Goal: Transaction & Acquisition: Register for event/course

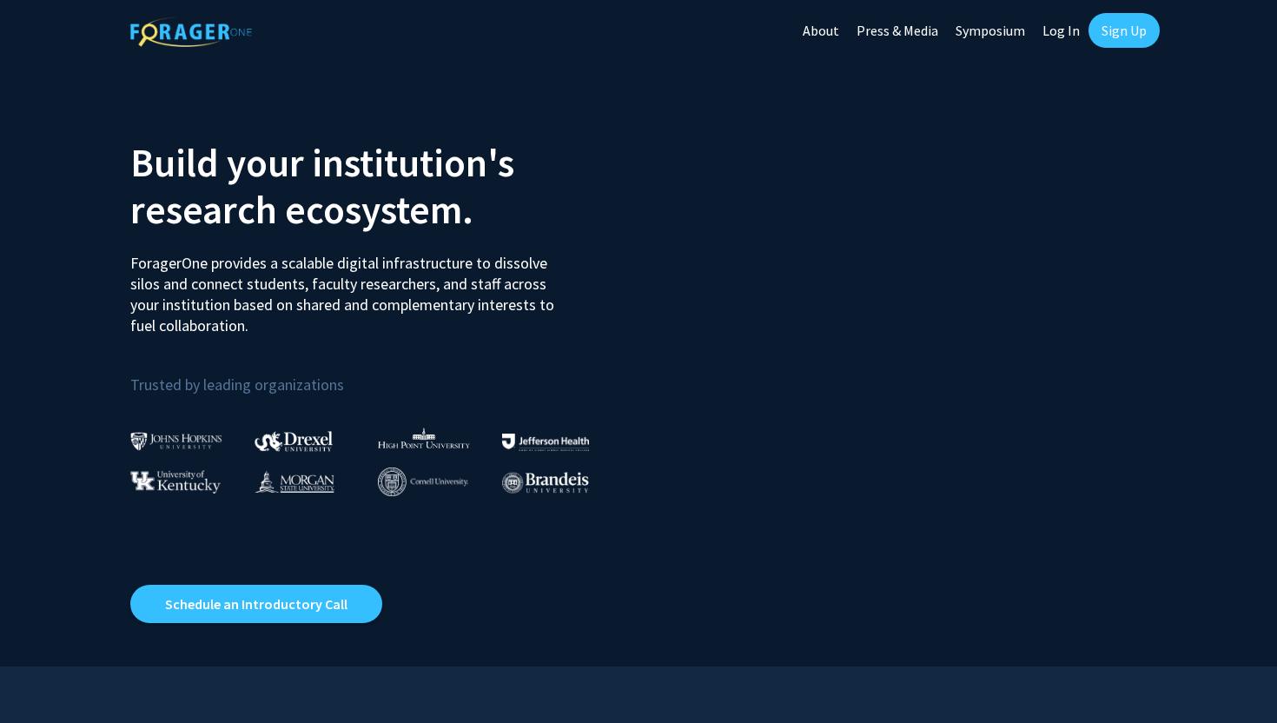
click at [1134, 32] on link "Sign Up" at bounding box center [1123, 30] width 71 height 35
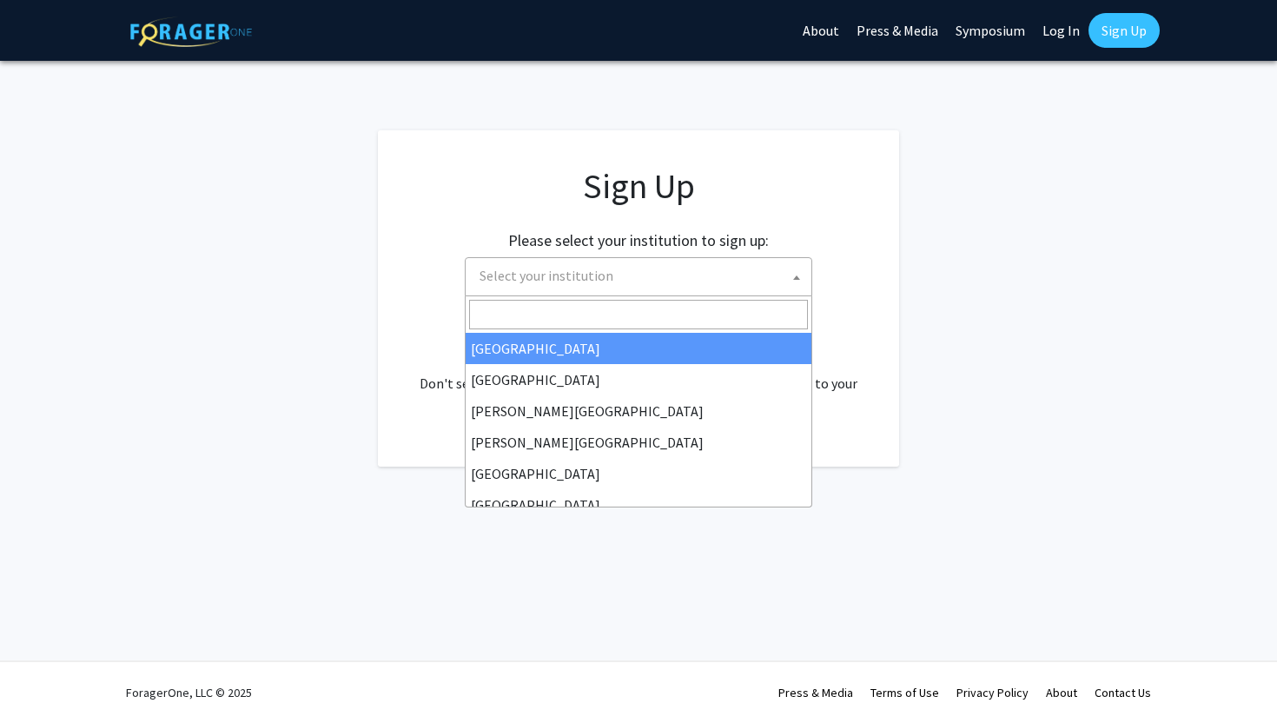
click at [541, 267] on span "Select your institution" at bounding box center [547, 275] width 134 height 17
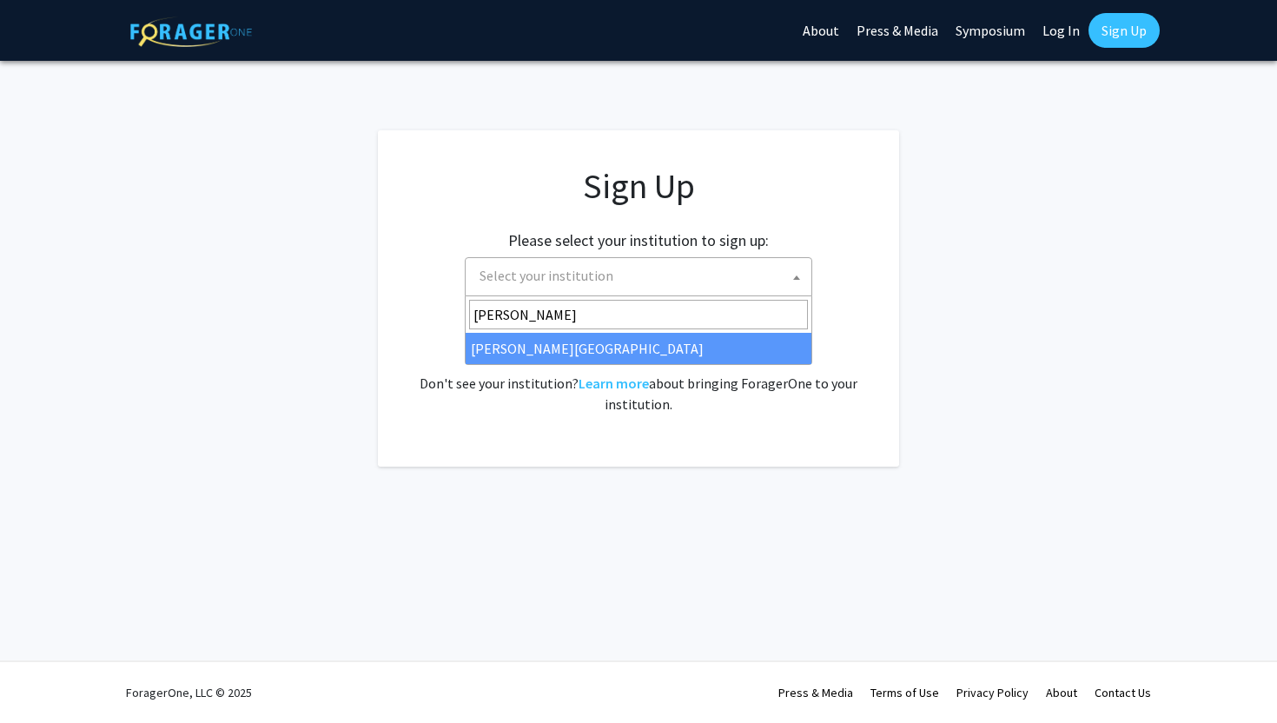
type input "thomas"
click at [515, 330] on span "thomas" at bounding box center [639, 314] width 346 height 36
click at [509, 364] on span "thomas Thomas Jefferson University" at bounding box center [638, 330] width 347 height 69
select select "24"
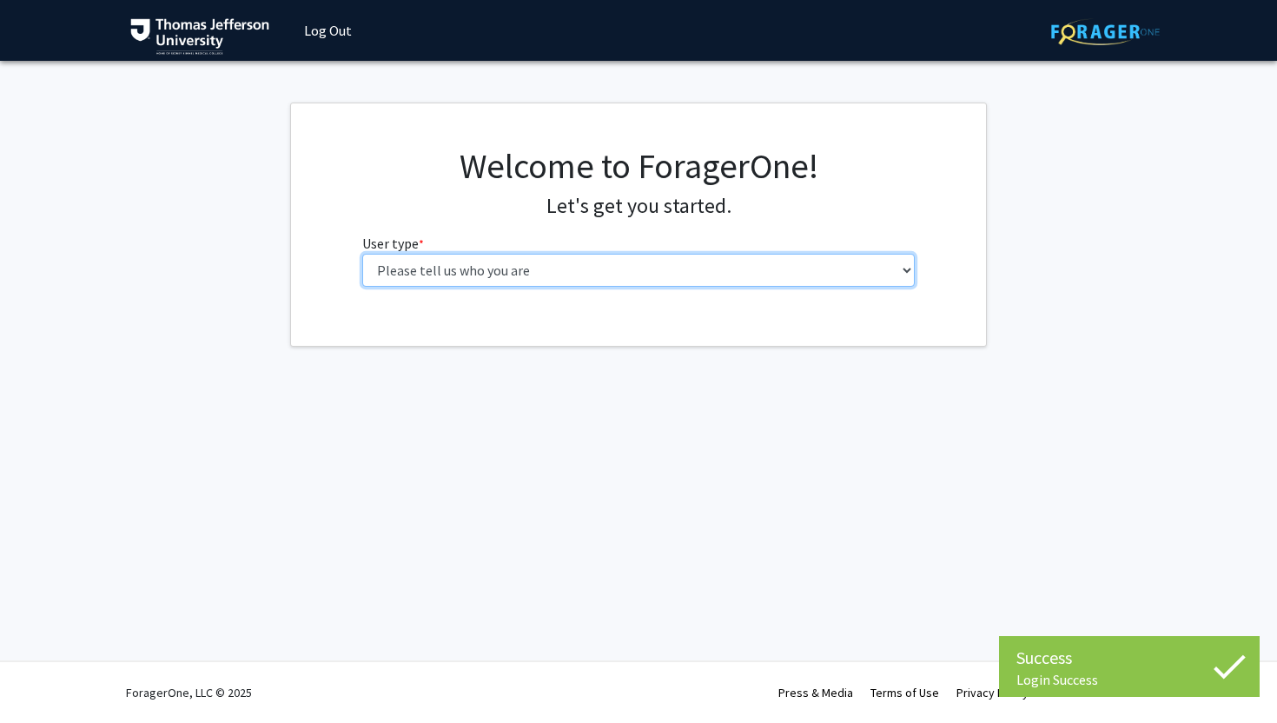
click at [593, 258] on select "Please tell us who you are Undergraduate Student Master's Student Doctoral Cand…" at bounding box center [638, 270] width 553 height 33
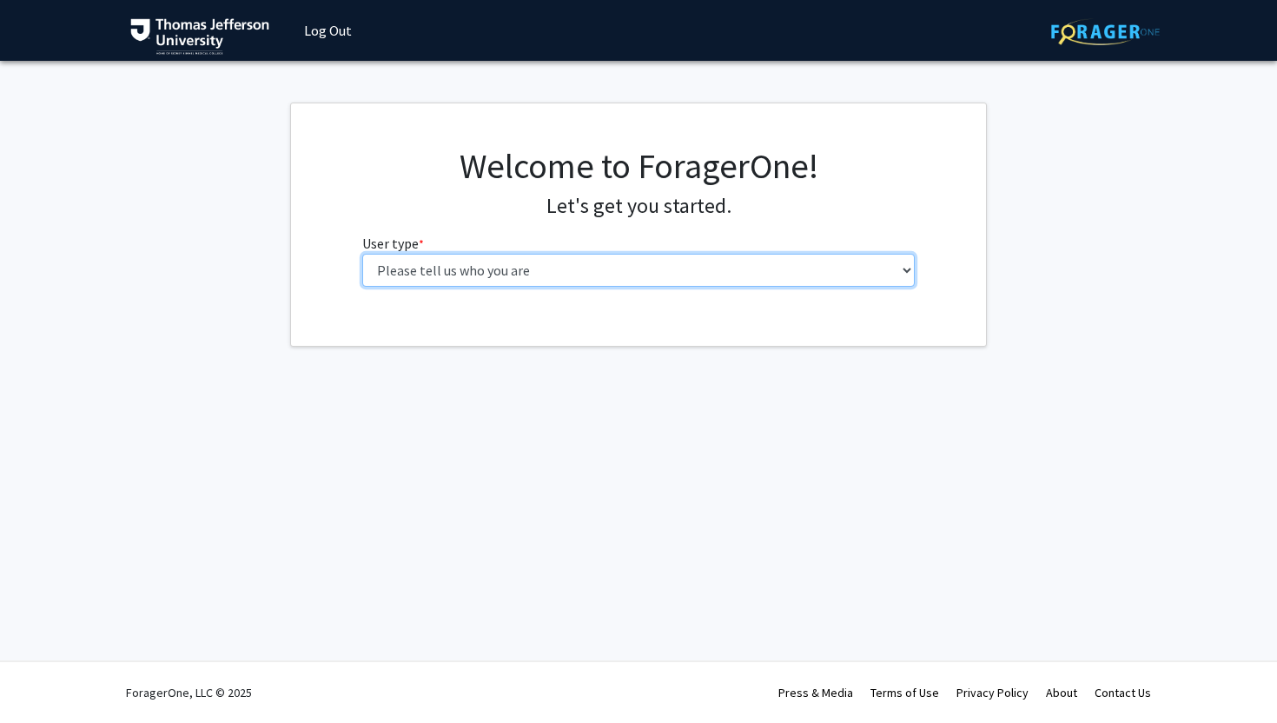
select select "3: doc"
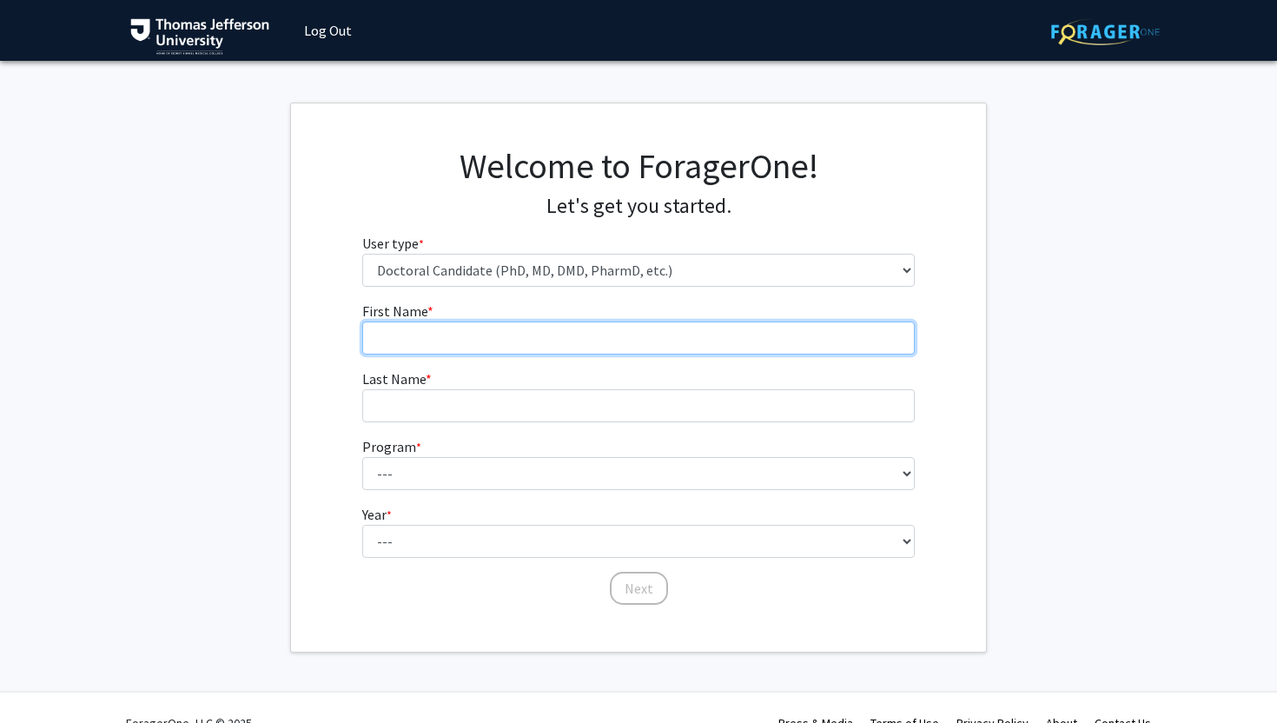
click at [434, 329] on input "First Name * required" at bounding box center [638, 337] width 553 height 33
type input "[PERSON_NAME]"
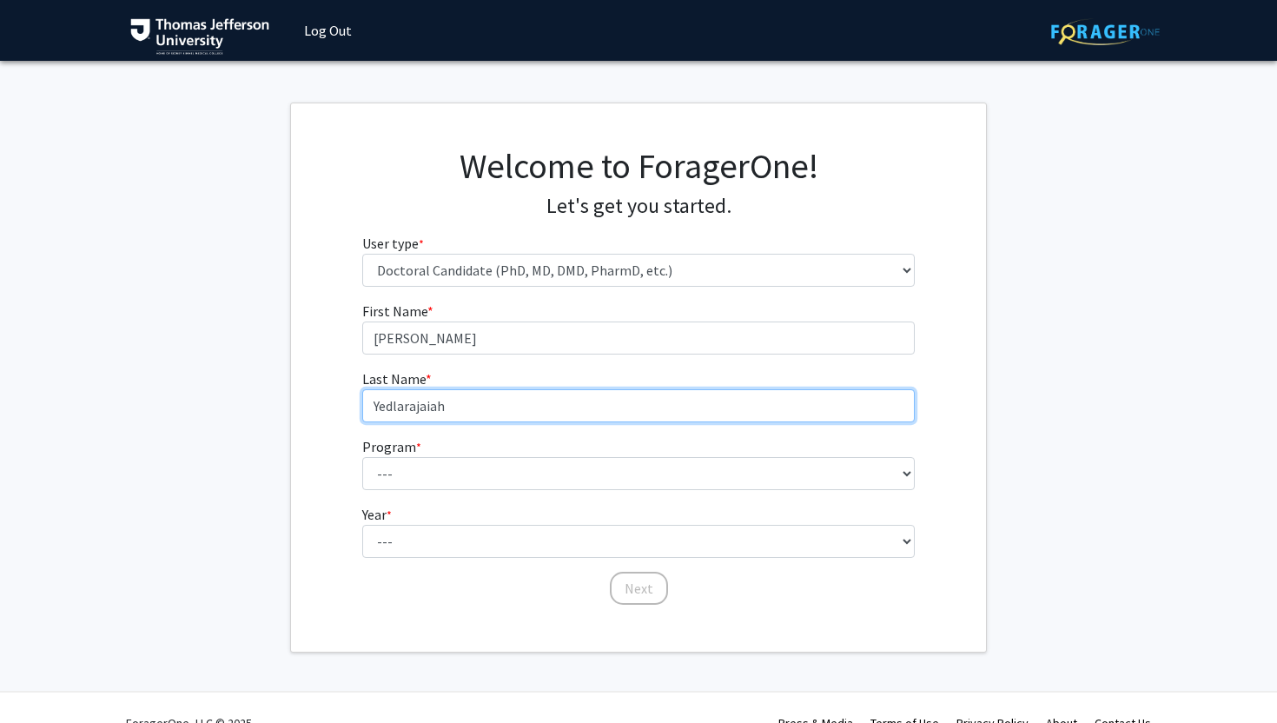
type input "Yedlarajaiah"
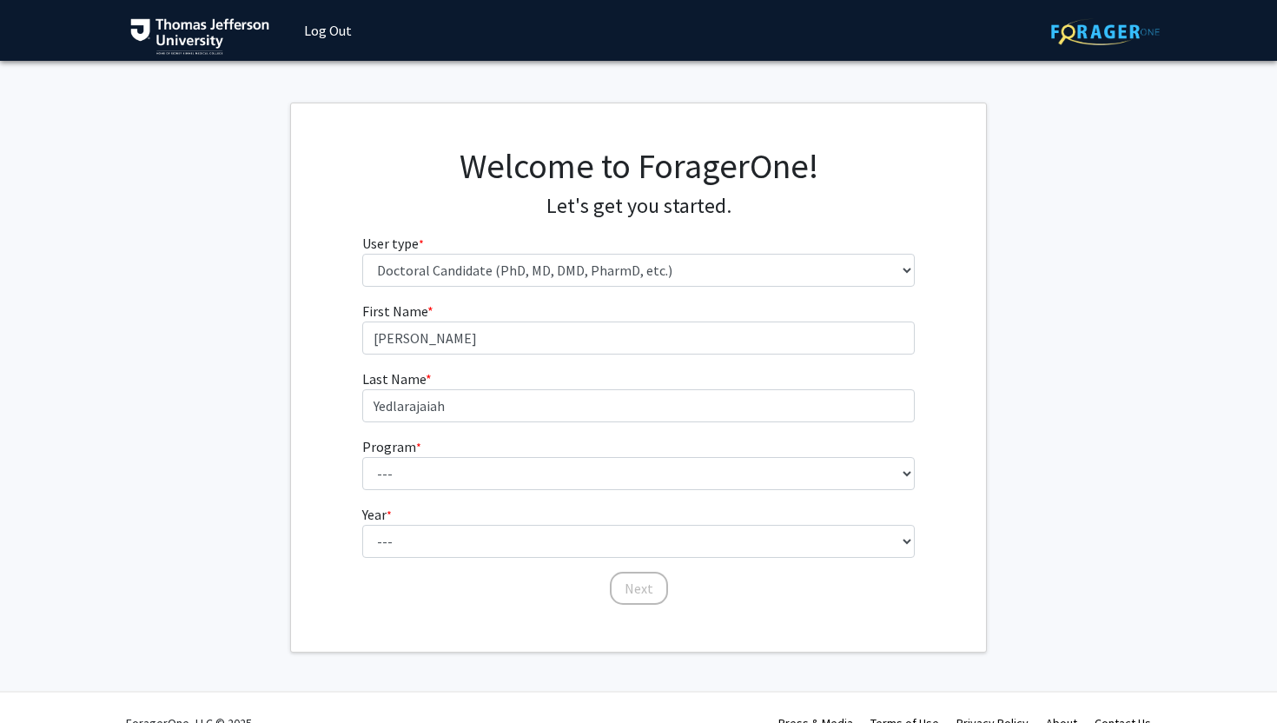
click at [419, 493] on form "First Name * required [PERSON_NAME] Last Name * required Yedlarajaiah Program *…" at bounding box center [638, 445] width 553 height 288
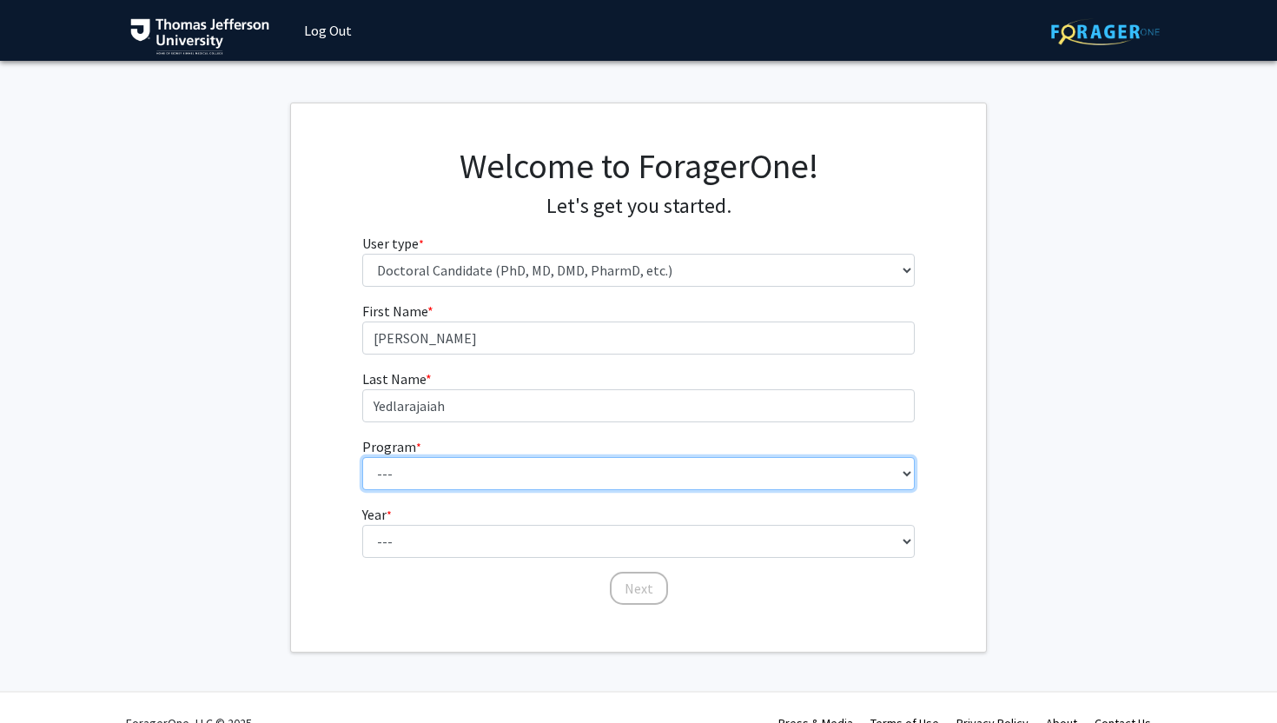
click at [419, 479] on select "--- Accelerated 3+3 BS in Health Sciences/Doctor of [MEDICAL_DATA] Accelerated …" at bounding box center [638, 473] width 553 height 33
select select "35: 815"
click at [504, 483] on select "--- Accelerated 3+3 BS in Health Sciences/Doctor of [MEDICAL_DATA] Accelerated …" at bounding box center [638, 473] width 553 height 33
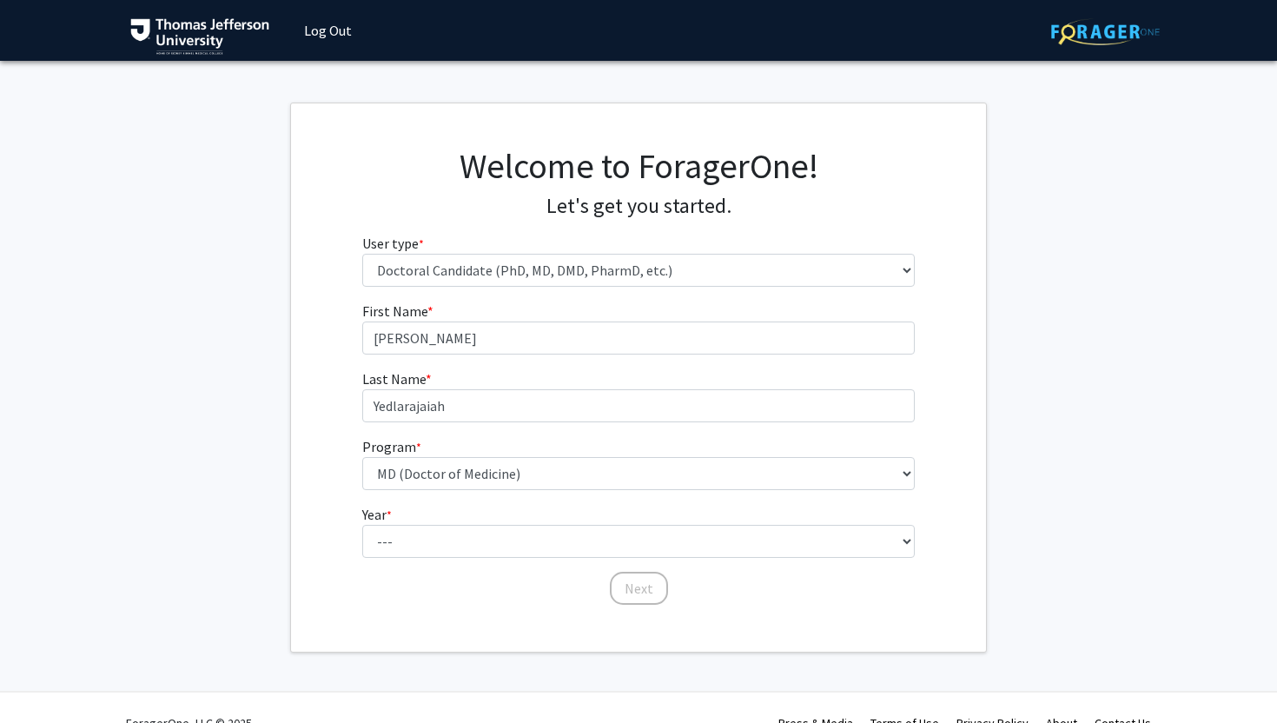
click at [222, 458] on fg-get-started "Welcome to ForagerOne! Let's get you started. User type * required Please tell …" at bounding box center [638, 378] width 1277 height 550
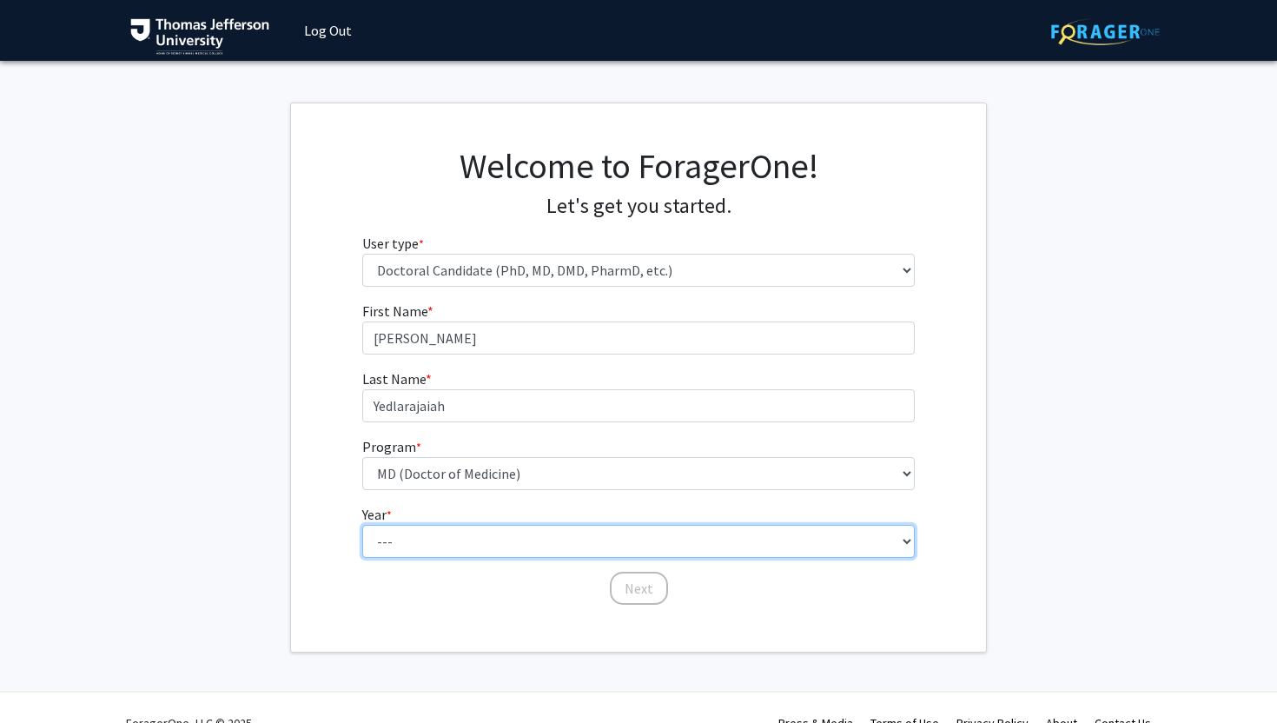
click at [436, 543] on select "--- First Year Second Year Third Year Fourth Year Fifth Year Sixth Year Seventh…" at bounding box center [638, 541] width 553 height 33
select select "1: first_year"
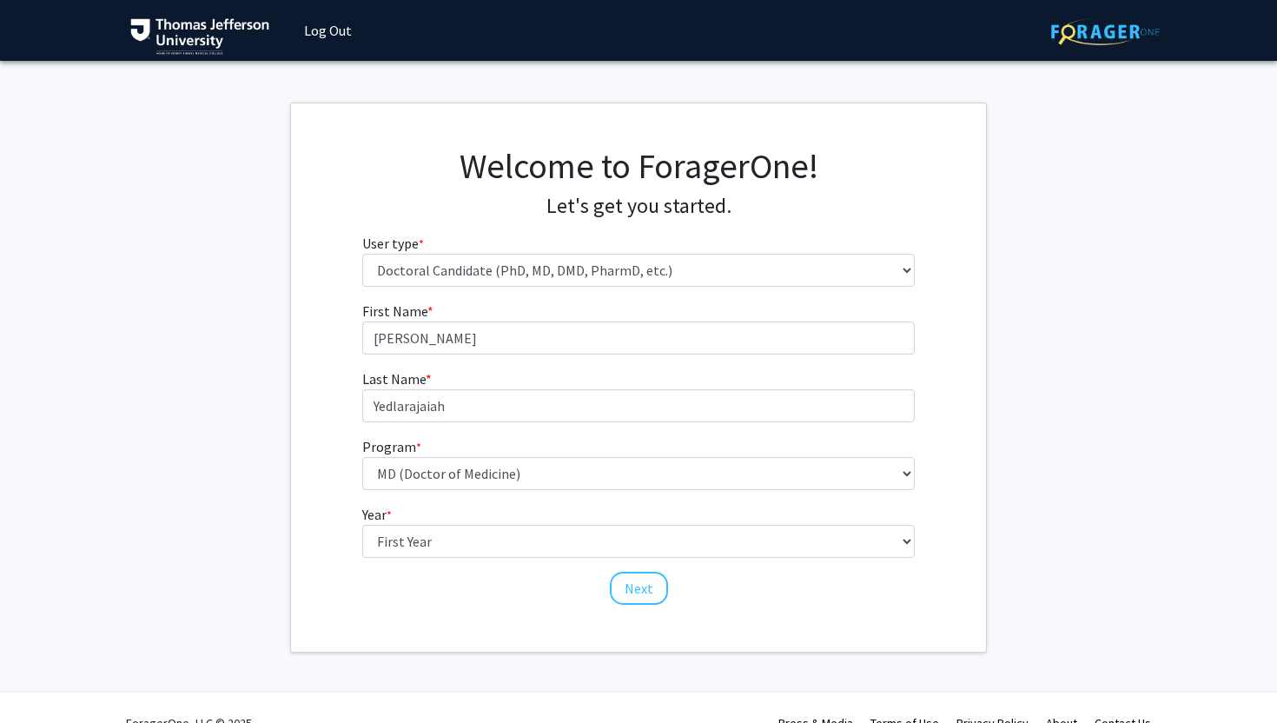
click at [299, 517] on div "First Name * required [PERSON_NAME] Last Name * required Yedlarajaiah Program *…" at bounding box center [638, 454] width 695 height 306
click at [628, 590] on button "Next" at bounding box center [639, 588] width 58 height 33
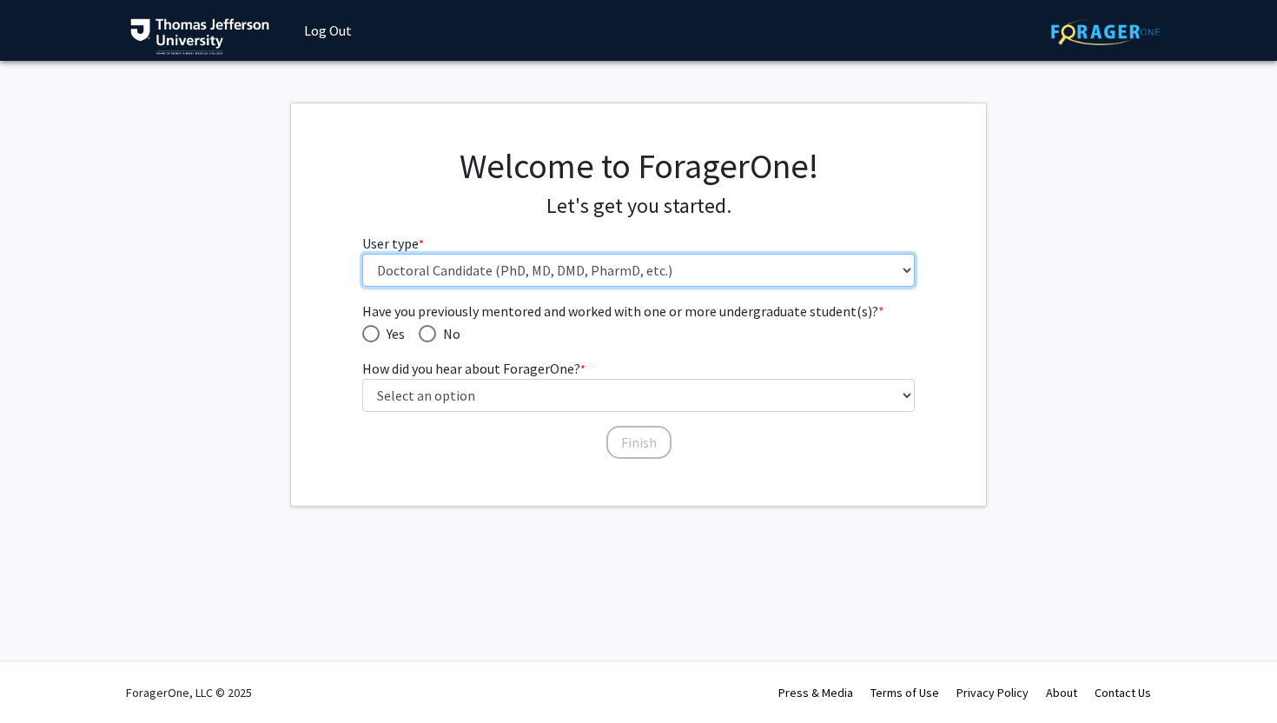
click at [449, 278] on select "Please tell us who you are Undergraduate Student Master's Student Doctoral Cand…" at bounding box center [638, 270] width 553 height 33
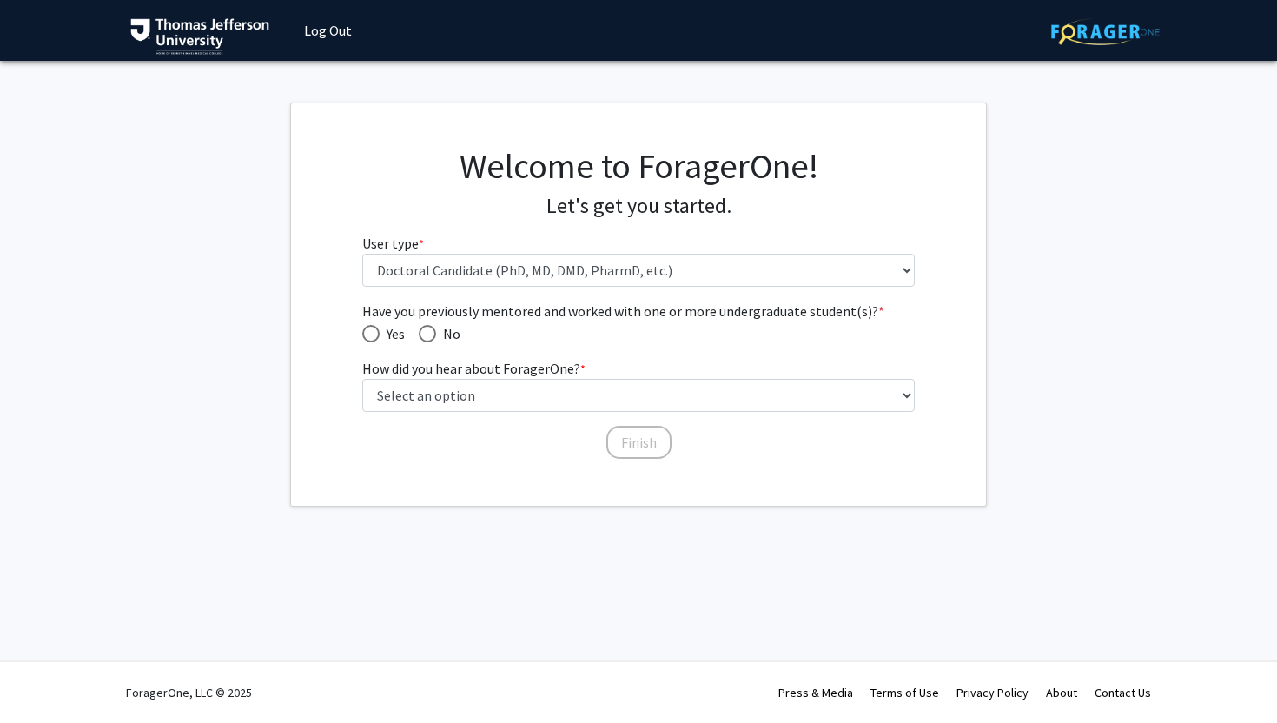
click at [409, 234] on label "User type * required" at bounding box center [393, 243] width 62 height 21
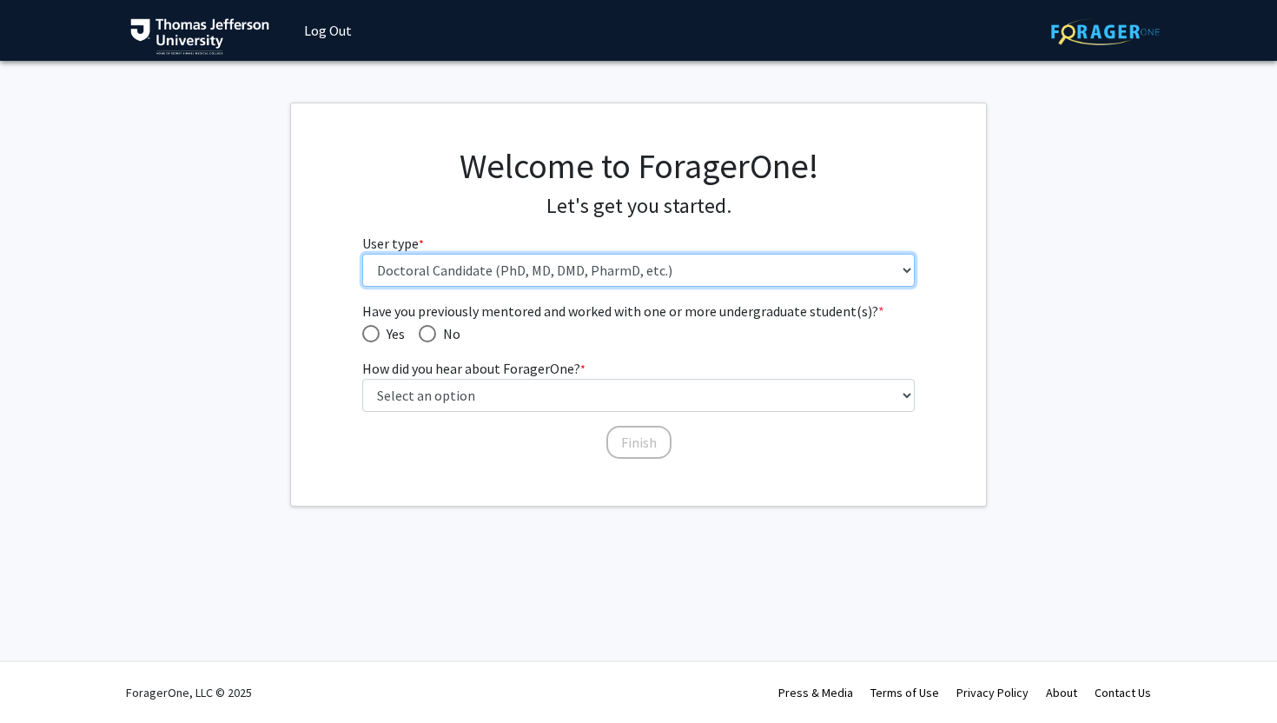
click at [409, 254] on select "Please tell us who you are Undergraduate Student Master's Student Doctoral Cand…" at bounding box center [638, 270] width 553 height 33
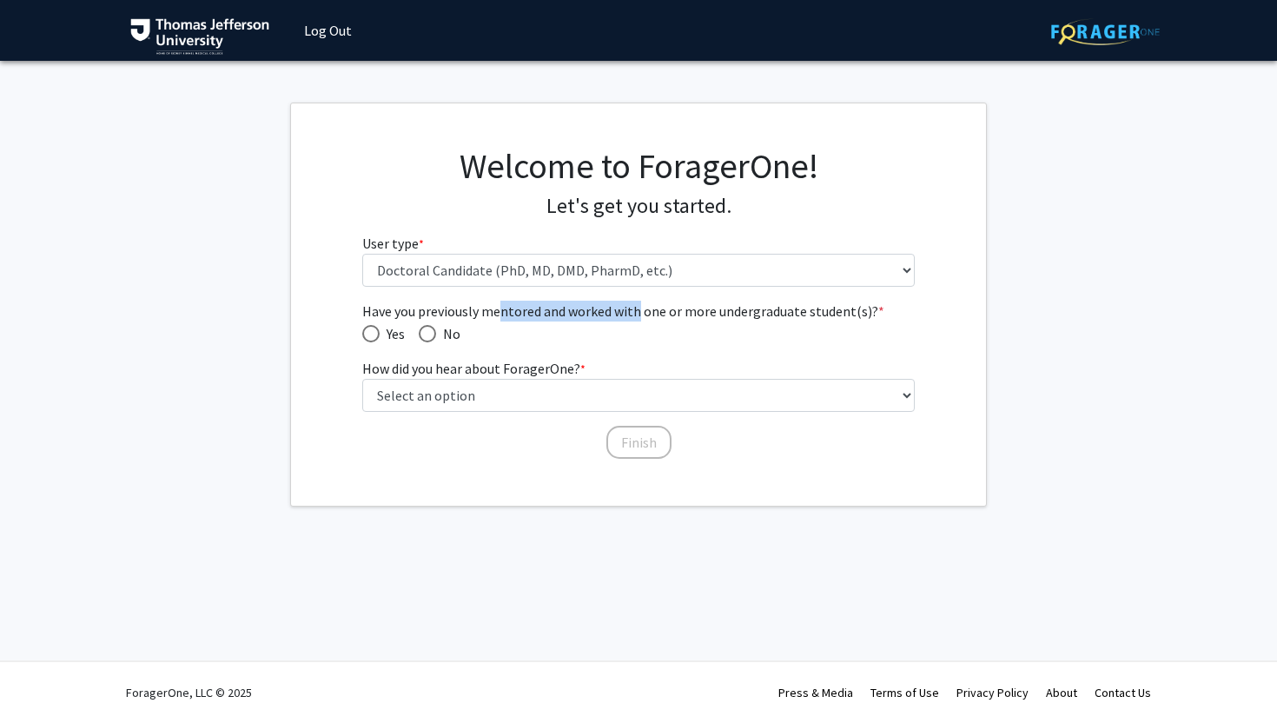
drag, startPoint x: 501, startPoint y: 309, endPoint x: 638, endPoint y: 309, distance: 136.4
click at [638, 309] on span "Have you previously mentored and worked with one or more undergraduate student(…" at bounding box center [638, 311] width 553 height 21
click at [638, 317] on span "Have you previously mentored and worked with one or more undergraduate student(…" at bounding box center [638, 311] width 553 height 21
click at [639, 317] on span "Have you previously mentored and worked with one or more undergraduate student(…" at bounding box center [638, 311] width 553 height 21
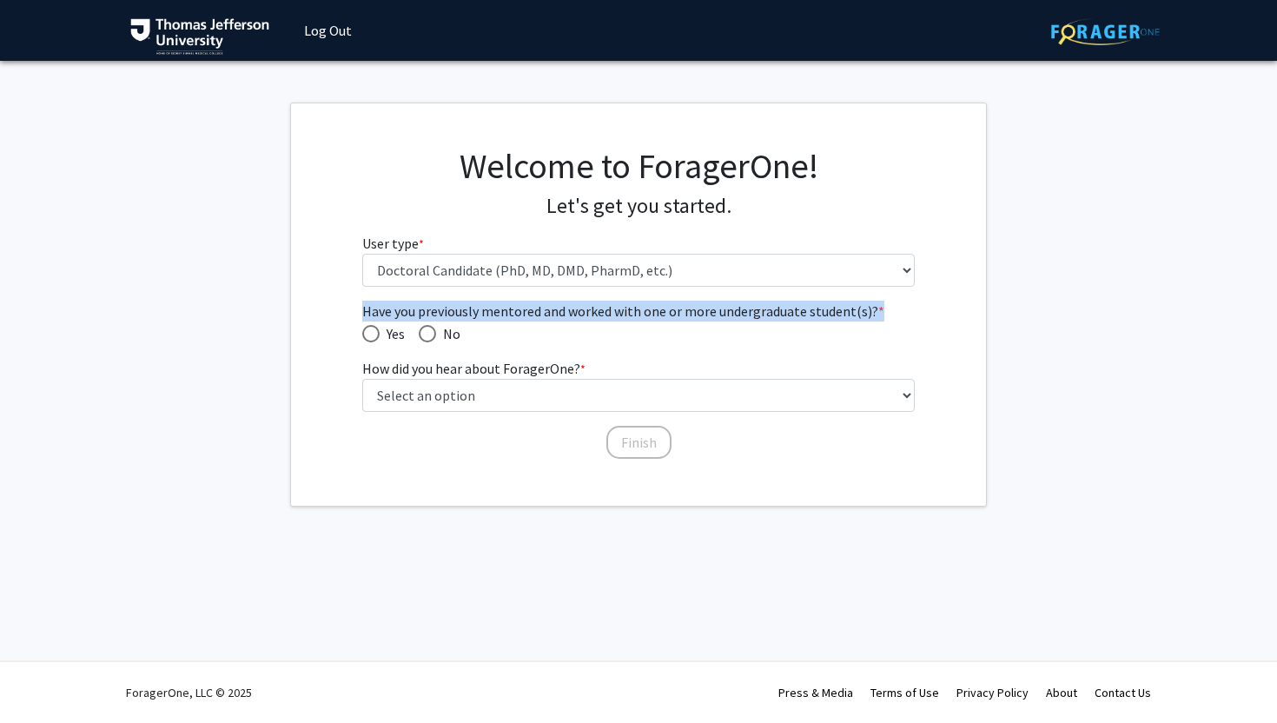
click at [639, 317] on span "Have you previously mentored and worked with one or more undergraduate student(…" at bounding box center [638, 311] width 553 height 21
click at [583, 317] on span "Have you previously mentored and worked with one or more undergraduate student(…" at bounding box center [638, 311] width 553 height 21
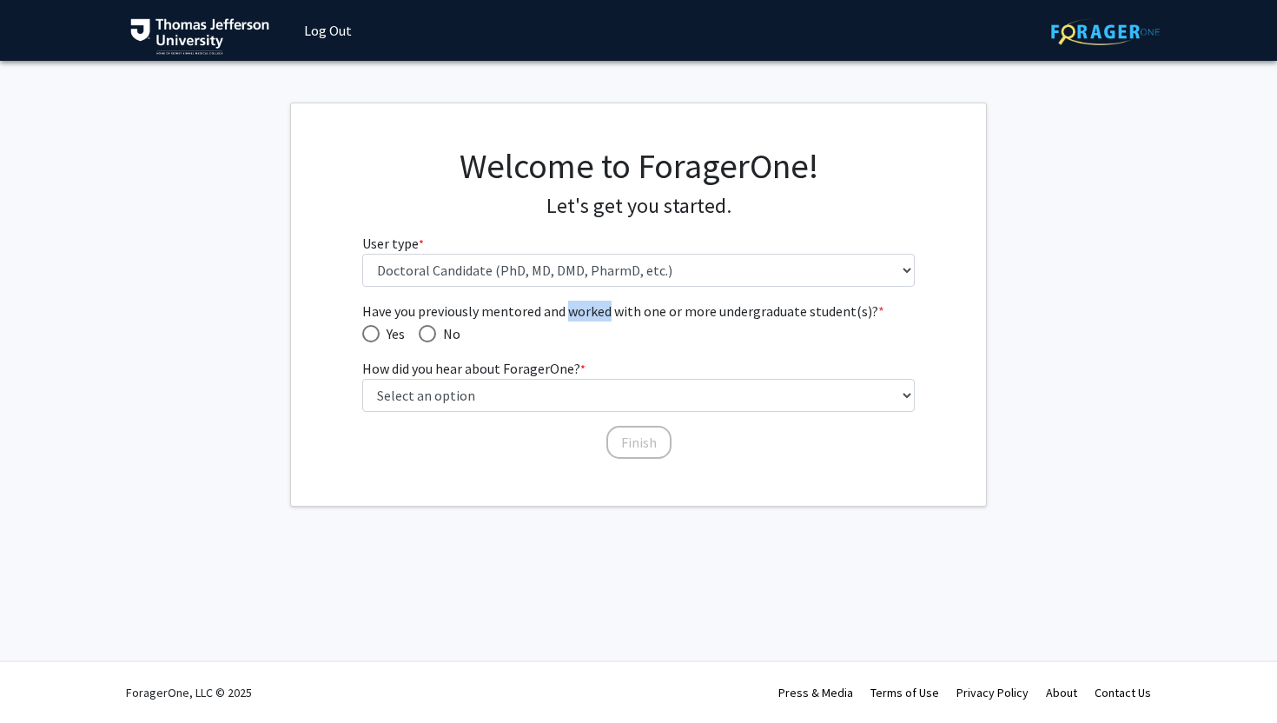
click at [583, 317] on span "Have you previously mentored and worked with one or more undergraduate student(…" at bounding box center [638, 311] width 553 height 21
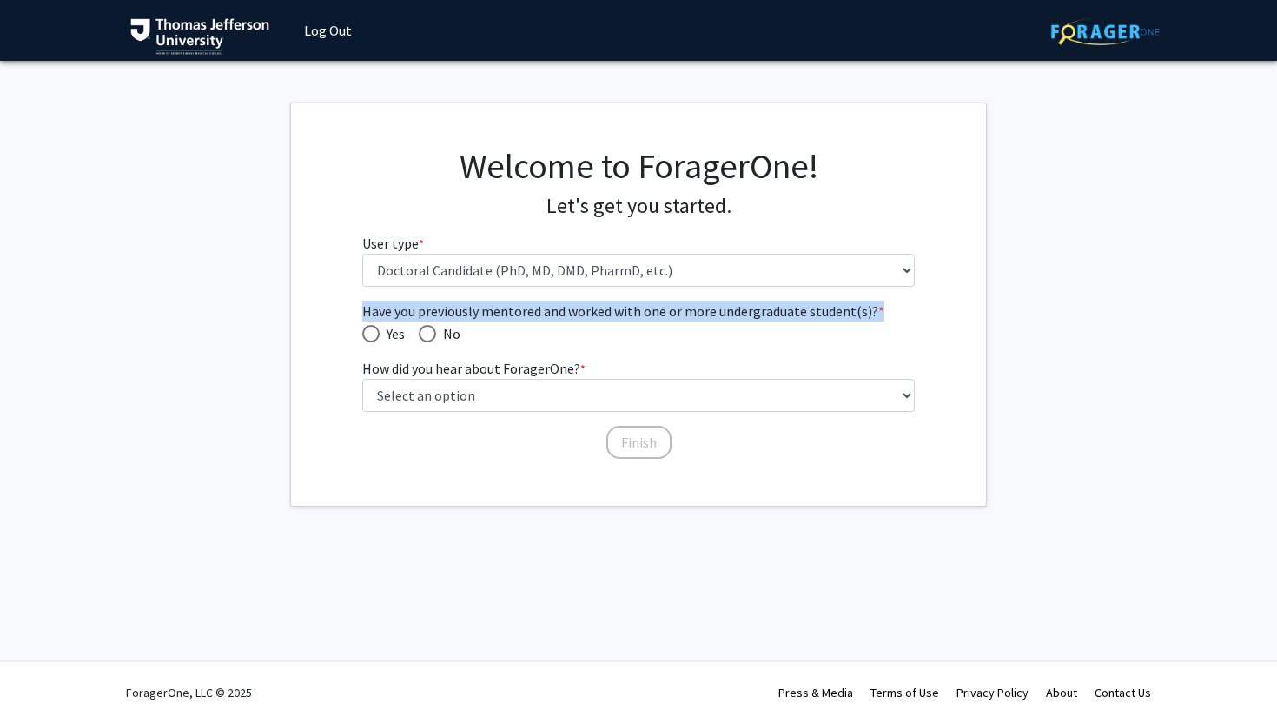
click at [583, 317] on span "Have you previously mentored and worked with one or more undergraduate student(…" at bounding box center [638, 311] width 553 height 21
click at [615, 315] on span "Have you previously mentored and worked with one or more undergraduate student(…" at bounding box center [638, 311] width 553 height 21
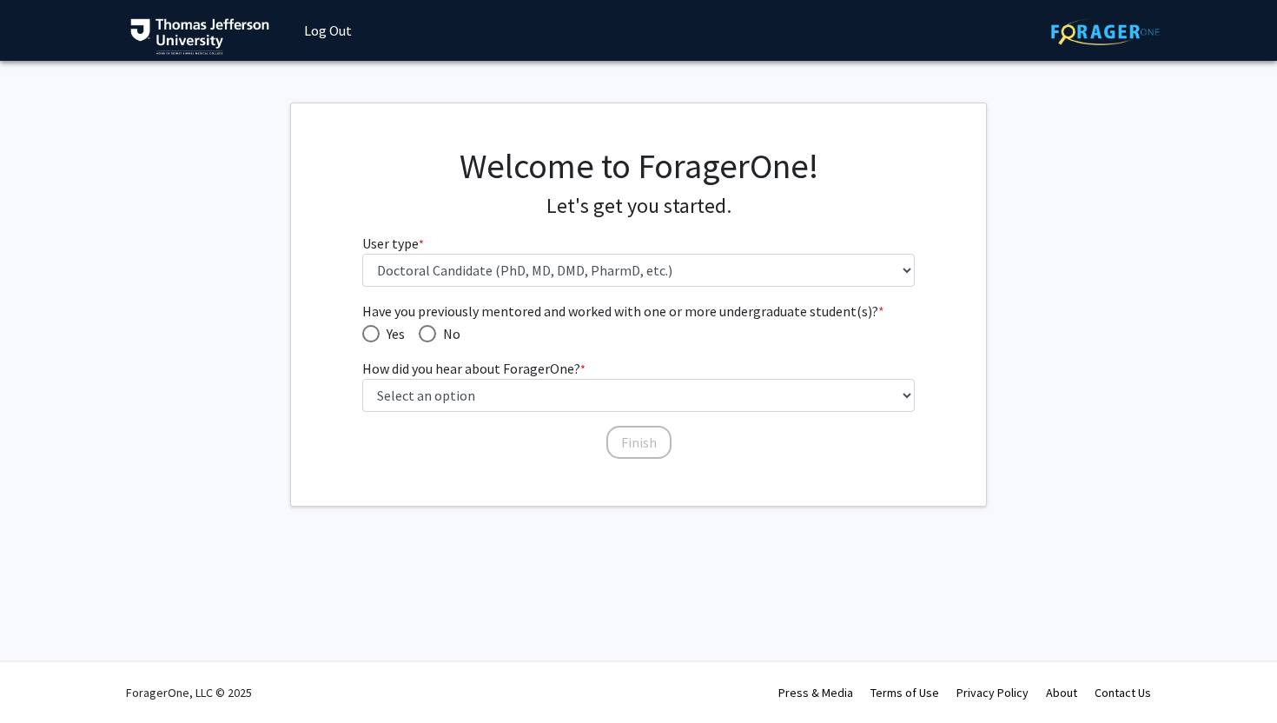
click at [439, 335] on span "No" at bounding box center [448, 333] width 24 height 21
click at [436, 335] on input "No" at bounding box center [427, 333] width 17 height 17
radio input "true"
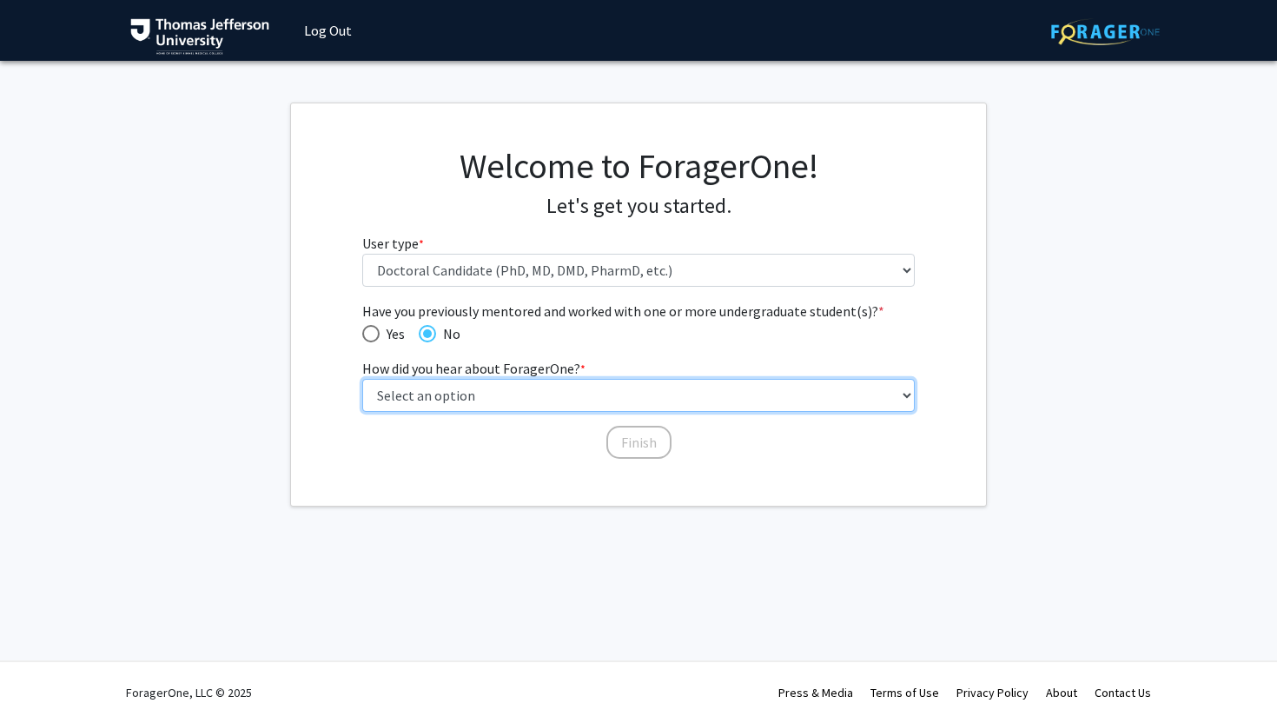
click at [448, 383] on select "Select an option Peer/student recommendation Faculty/staff recommendation Unive…" at bounding box center [638, 395] width 553 height 33
select select "2: faculty_recommendation"
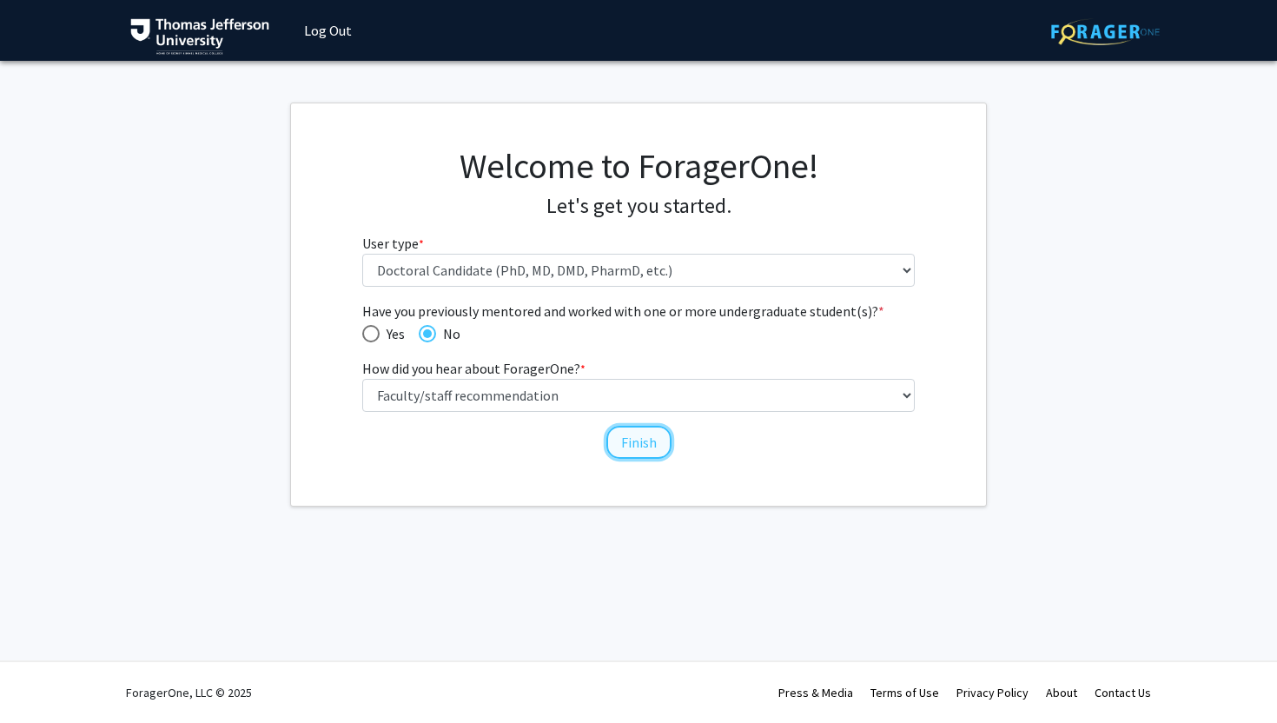
click at [638, 440] on button "Finish" at bounding box center [638, 442] width 65 height 33
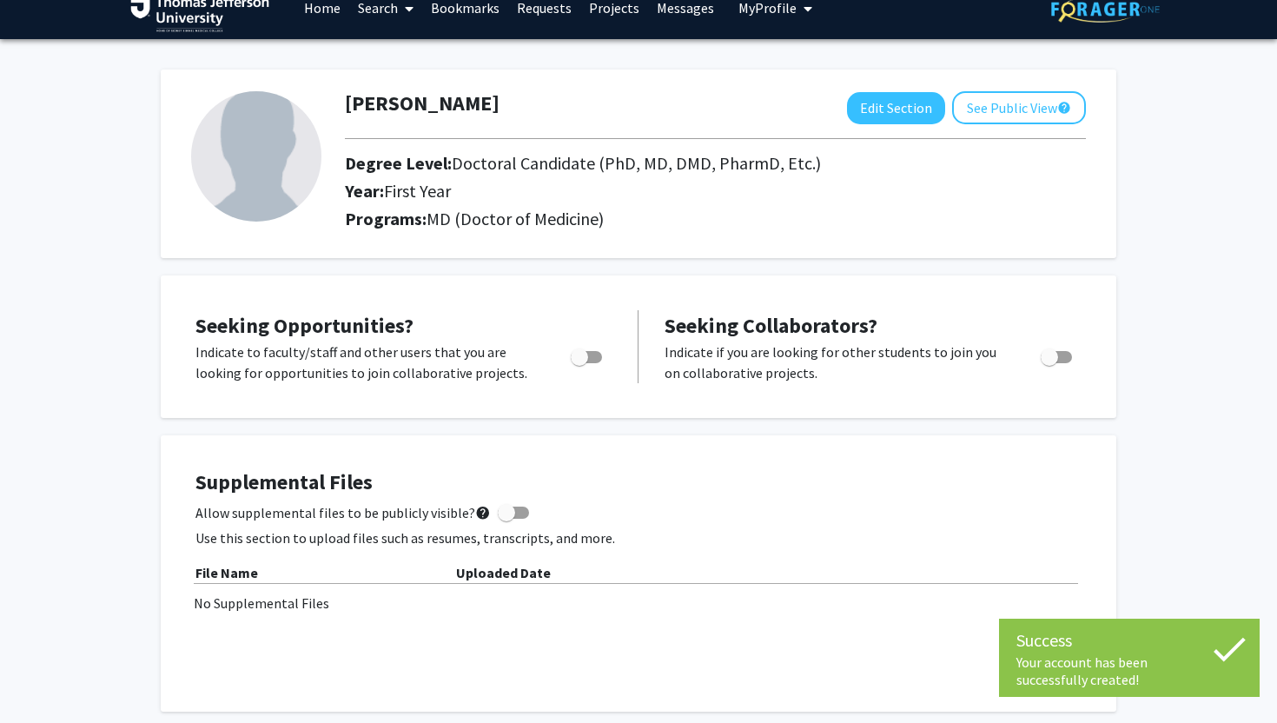
scroll to position [25, 0]
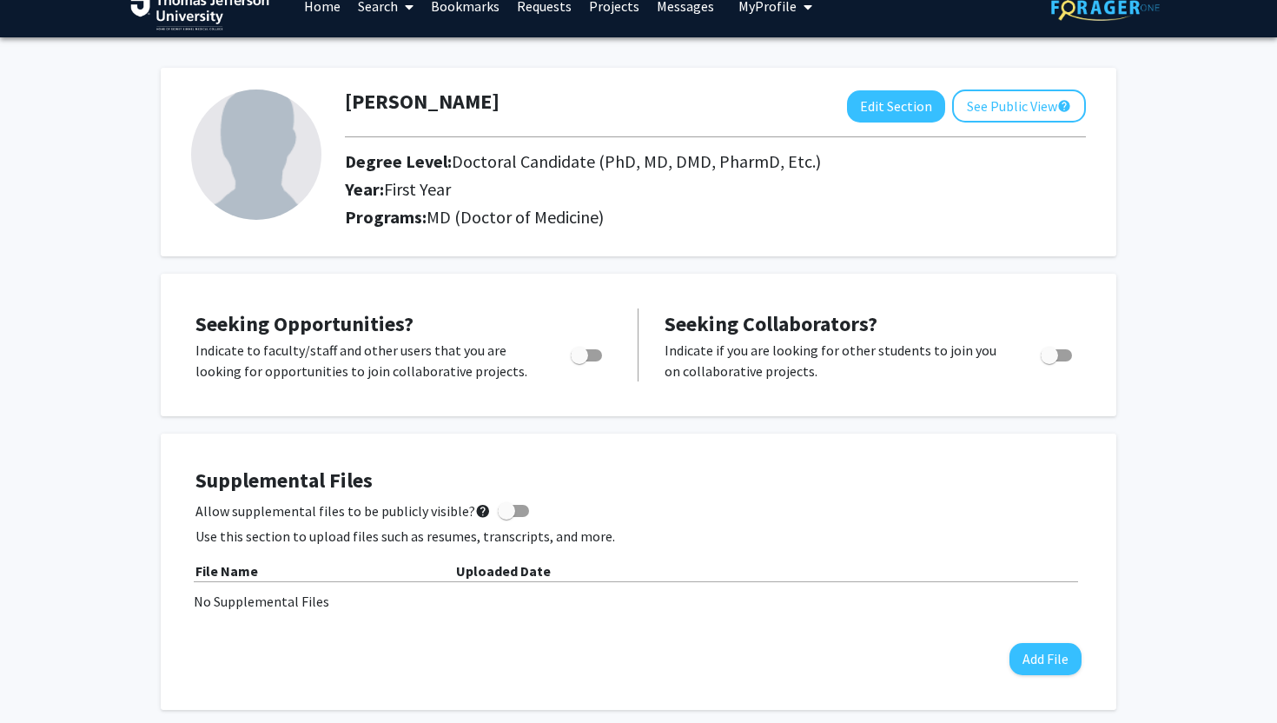
drag, startPoint x: 247, startPoint y: 352, endPoint x: 420, endPoint y: 354, distance: 173.8
click at [419, 354] on p "Indicate to faculty/staff and other users that you are looking for opportunitie…" at bounding box center [366, 361] width 342 height 42
click at [420, 354] on p "Indicate to faculty/staff and other users that you are looking for opportunitie…" at bounding box center [366, 361] width 342 height 42
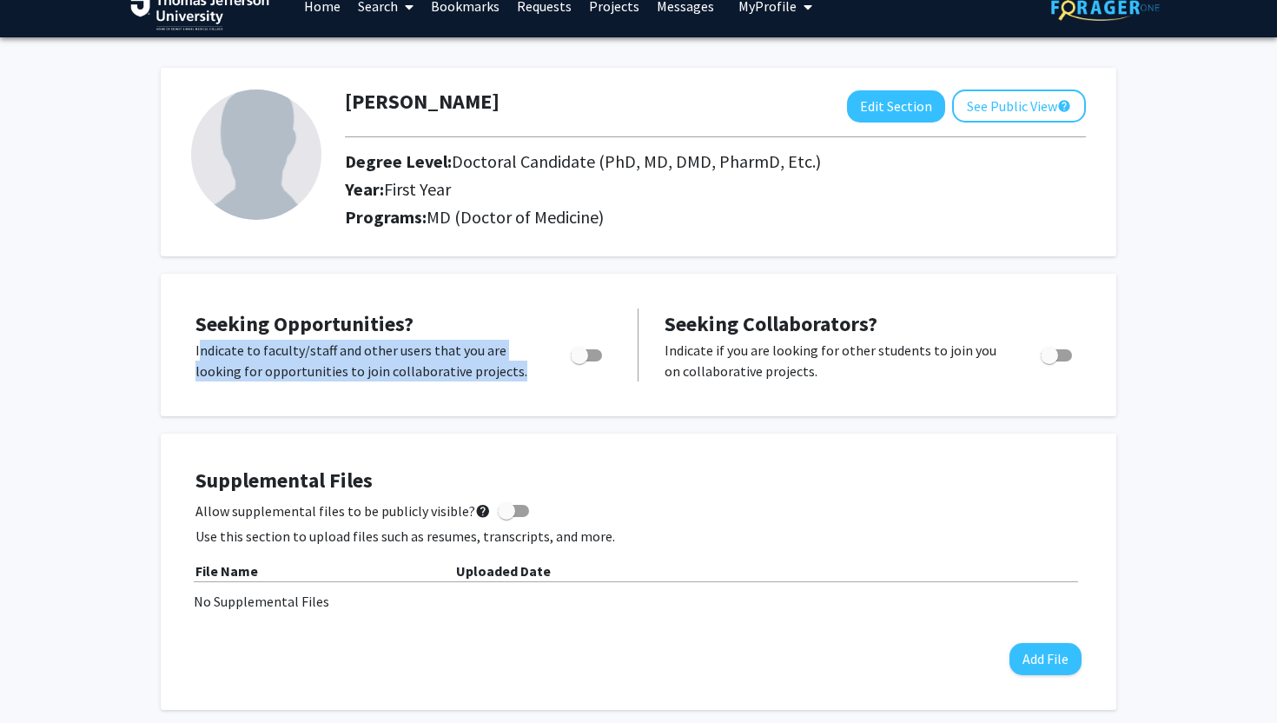
click at [420, 354] on p "Indicate to faculty/staff and other users that you are looking for opportunitie…" at bounding box center [366, 361] width 342 height 42
click at [380, 369] on p "Indicate to faculty/staff and other users that you are looking for opportunitie…" at bounding box center [366, 361] width 342 height 42
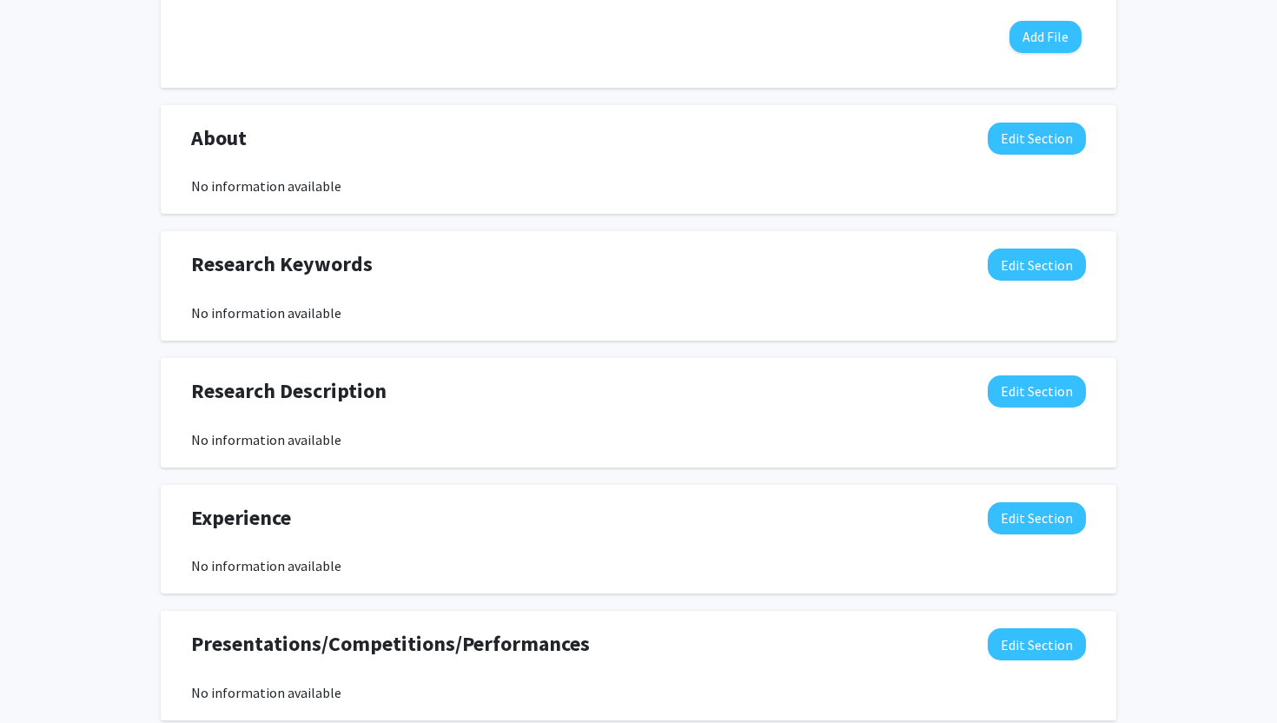
scroll to position [0, 0]
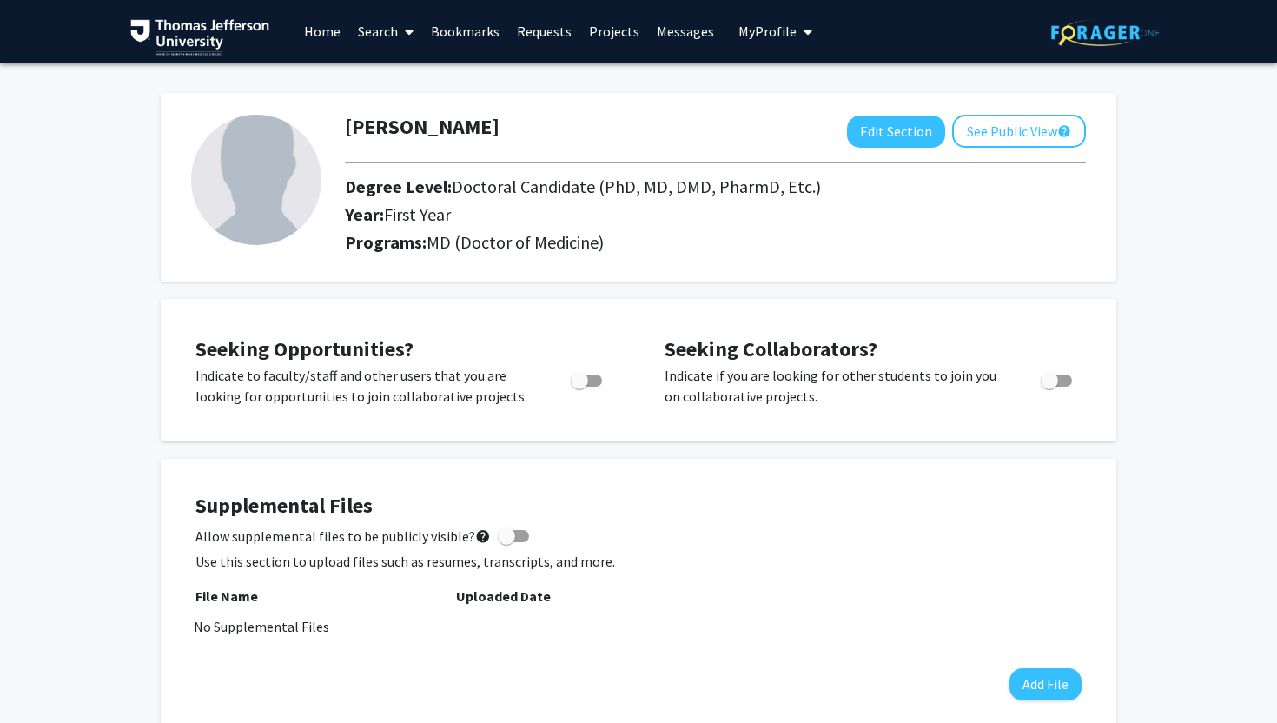
click at [380, 36] on link "Search" at bounding box center [385, 31] width 73 height 61
click at [586, 32] on link "Projects" at bounding box center [614, 31] width 68 height 61
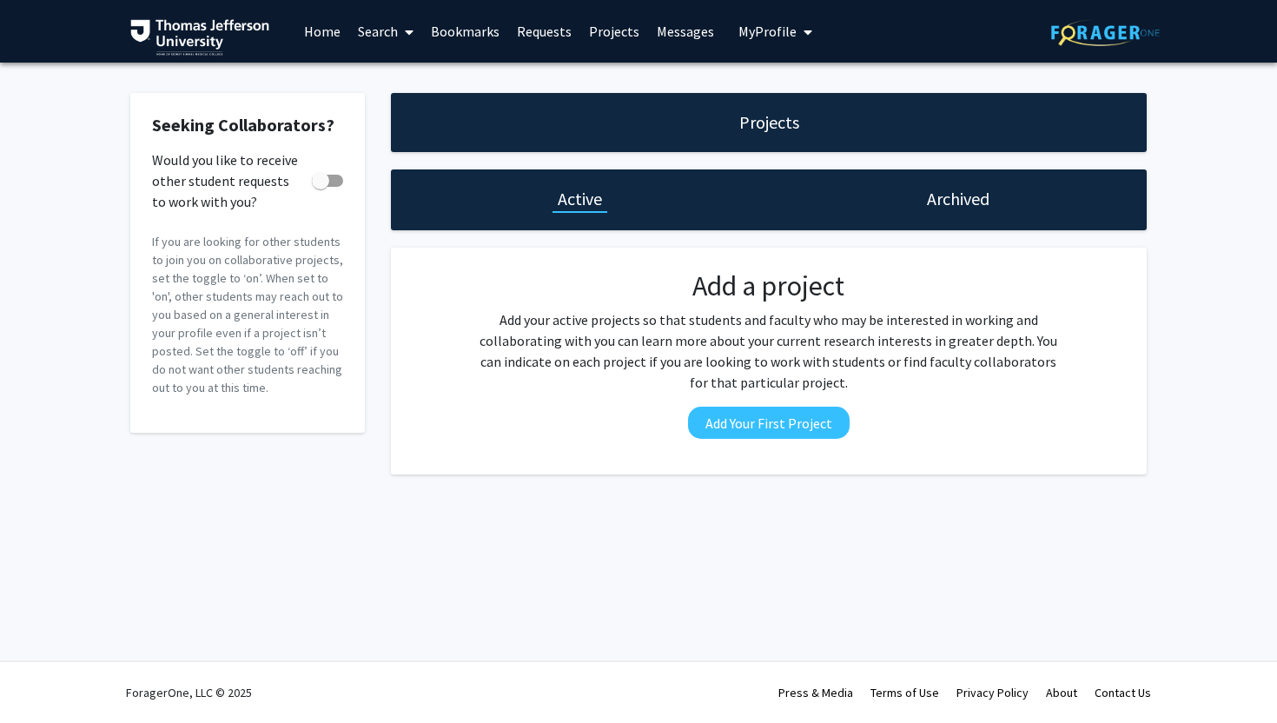
click at [308, 31] on link "Home" at bounding box center [322, 31] width 54 height 61
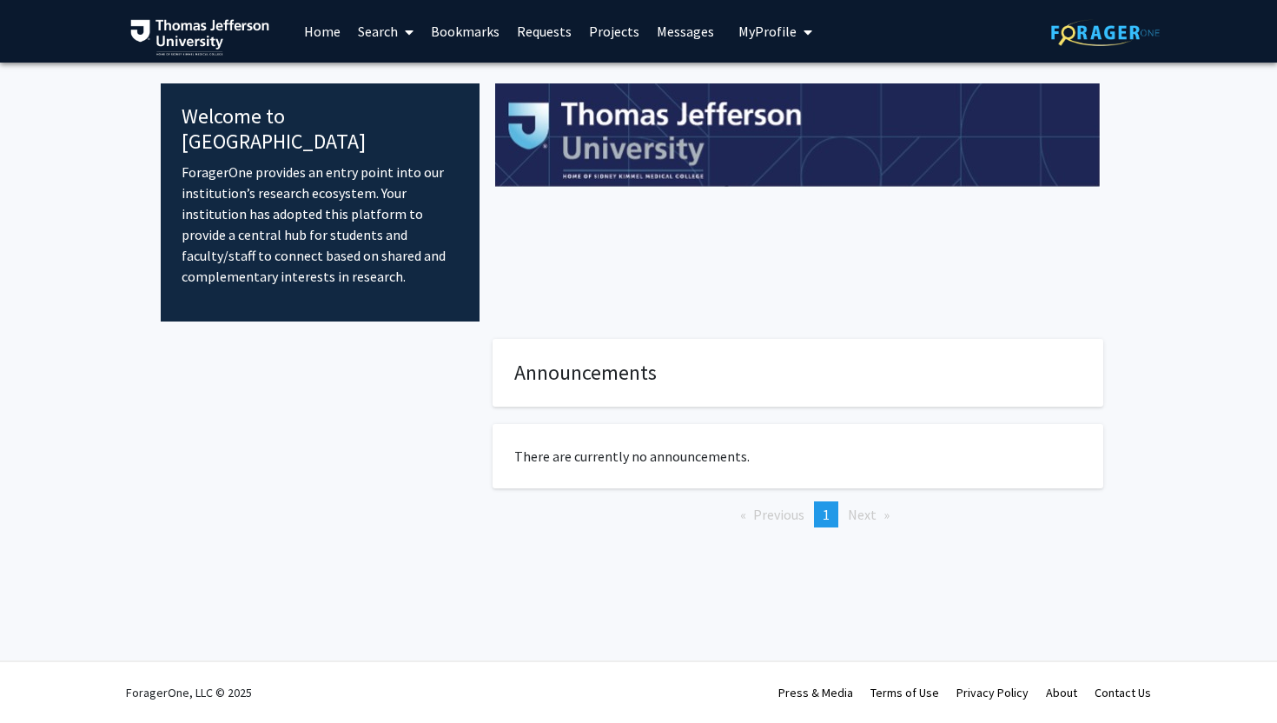
click at [358, 28] on link "Search" at bounding box center [385, 31] width 73 height 61
click at [374, 76] on span "Faculty/Staff" at bounding box center [413, 80] width 128 height 35
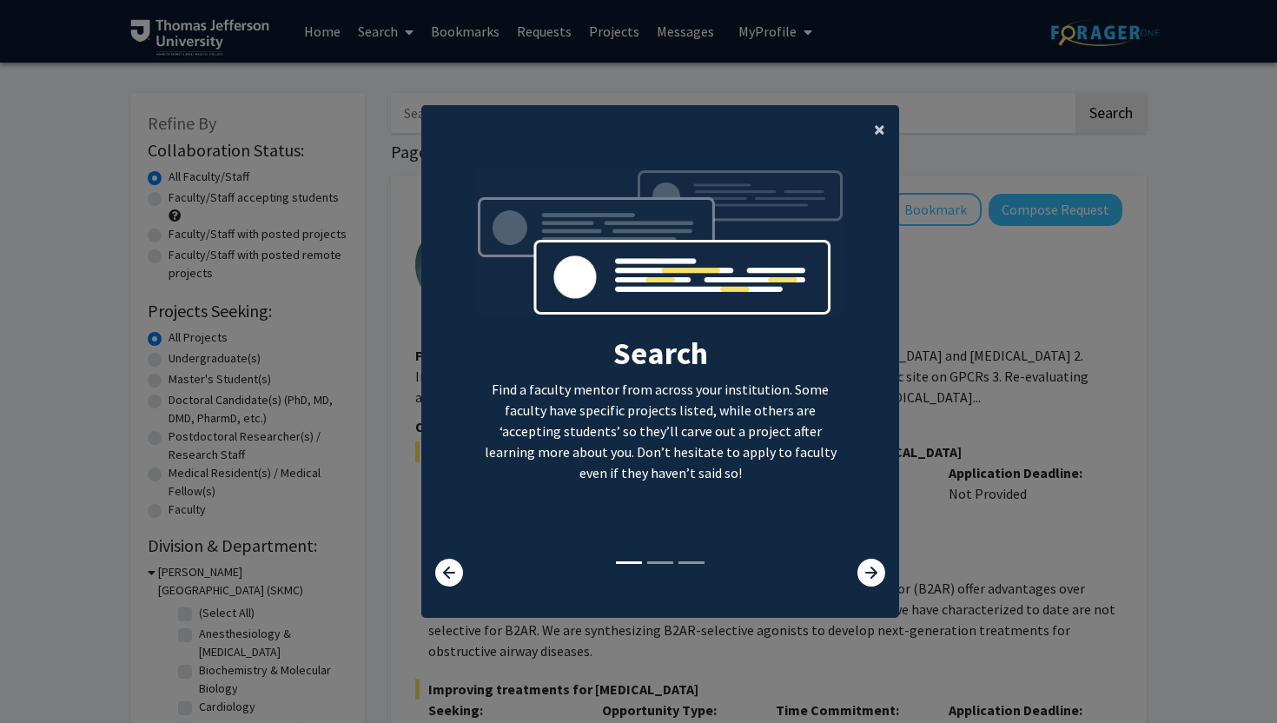
click at [875, 135] on span "×" at bounding box center [879, 129] width 11 height 27
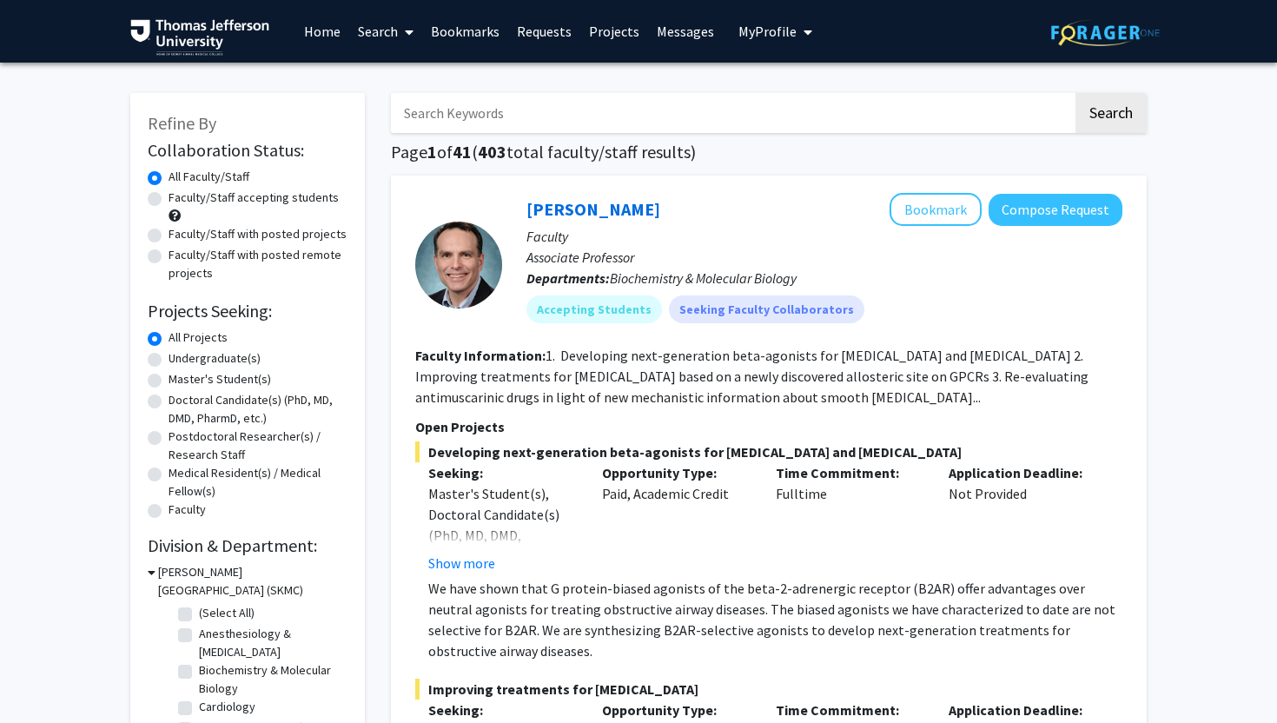
click at [169, 201] on label "Faculty/Staff accepting students" at bounding box center [254, 198] width 170 height 18
click at [169, 200] on input "Faculty/Staff accepting students" at bounding box center [174, 194] width 11 height 11
radio input "true"
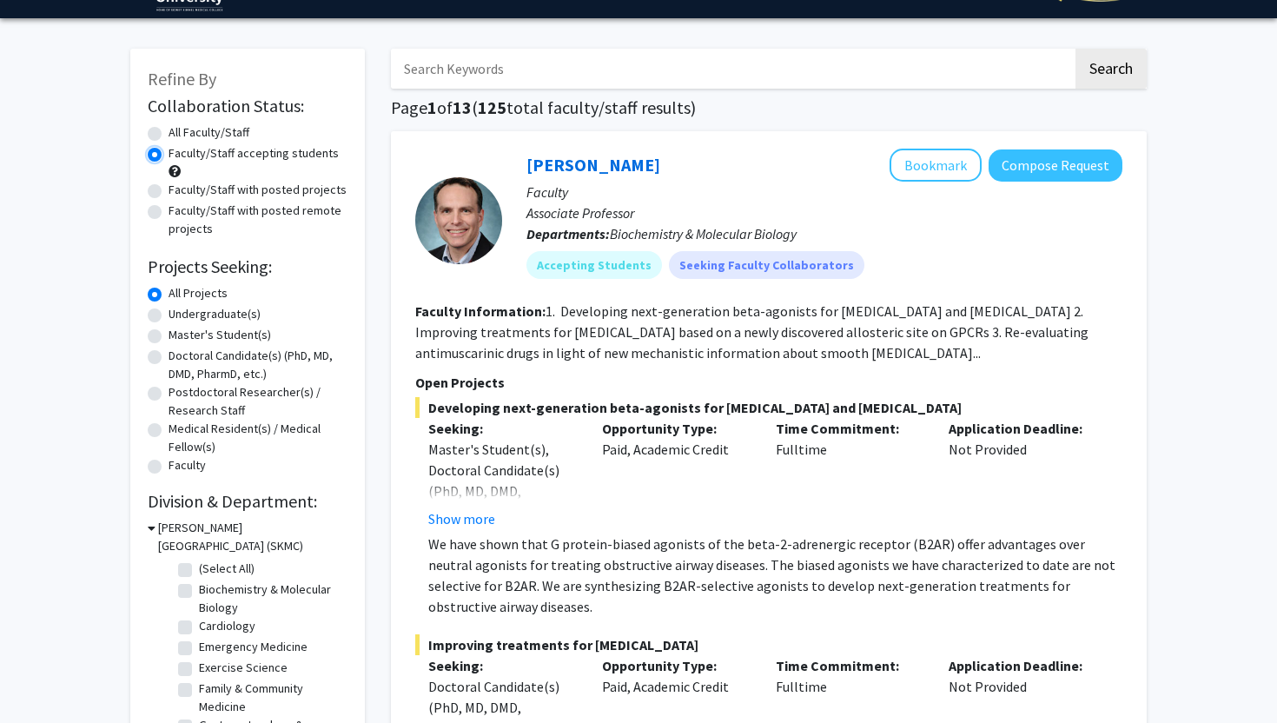
scroll to position [45, 0]
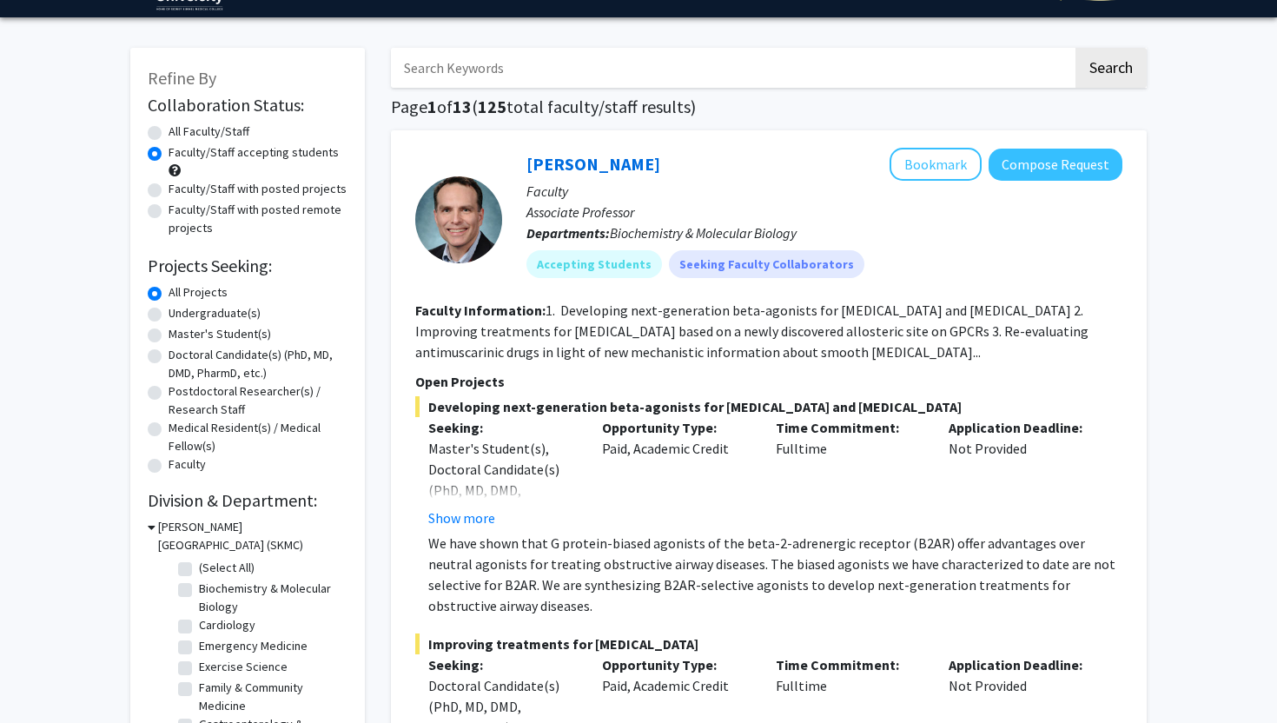
click at [169, 353] on label "Doctoral Candidate(s) (PhD, MD, DMD, PharmD, etc.)" at bounding box center [258, 364] width 179 height 36
click at [169, 353] on input "Doctoral Candidate(s) (PhD, MD, DMD, PharmD, etc.)" at bounding box center [174, 351] width 11 height 11
radio input "true"
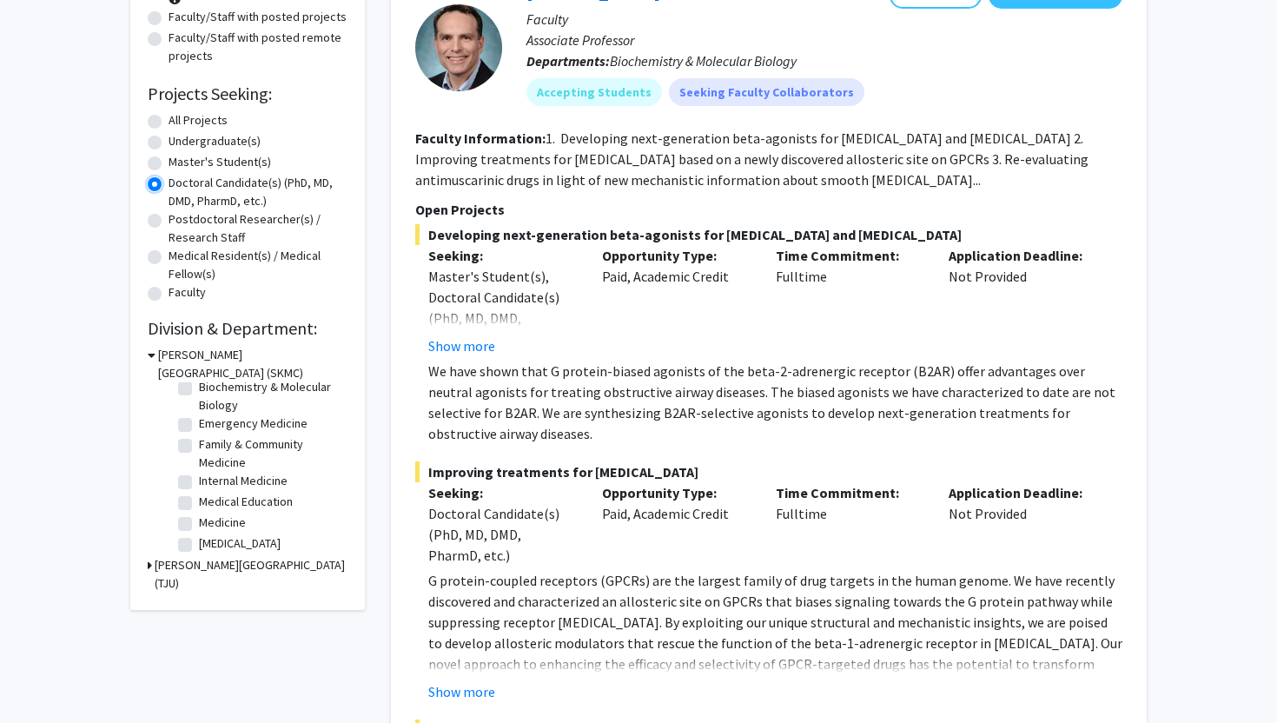
scroll to position [27, 0]
click at [199, 428] on label "Emergency Medicine" at bounding box center [253, 426] width 109 height 18
click at [199, 428] on input "Emergency Medicine" at bounding box center [204, 422] width 11 height 11
checkbox input "true"
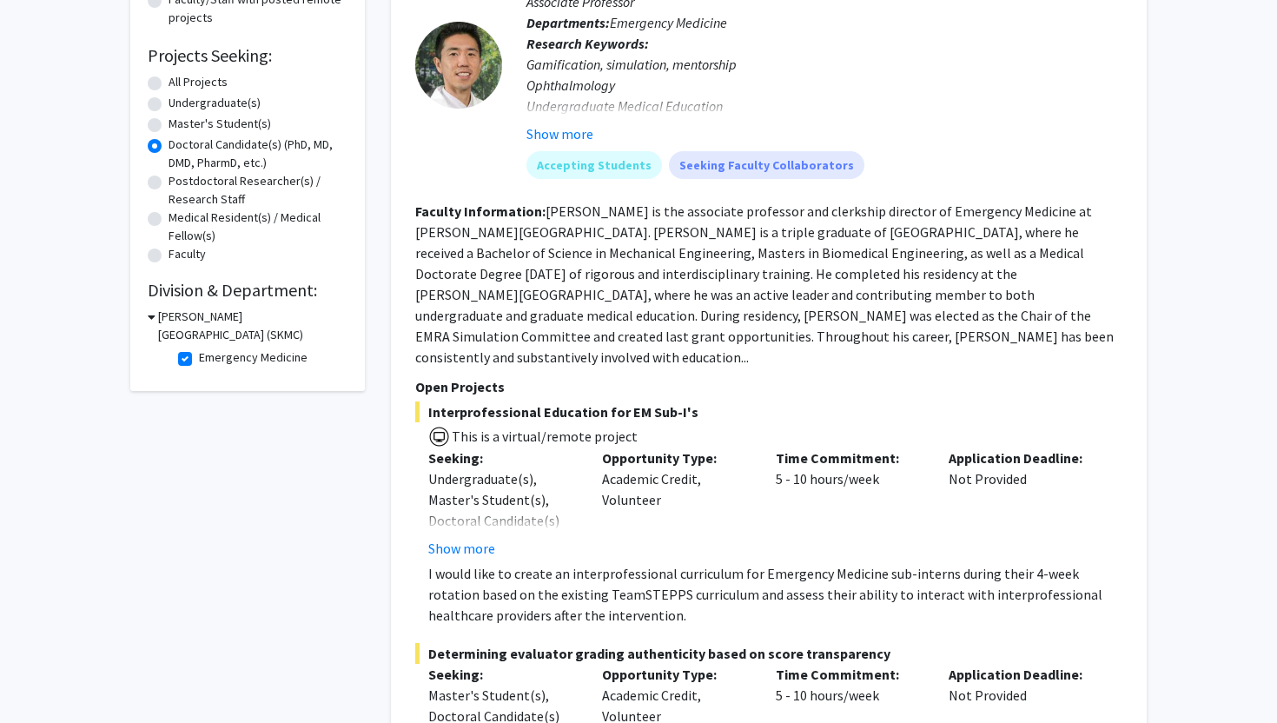
scroll to position [280, 0]
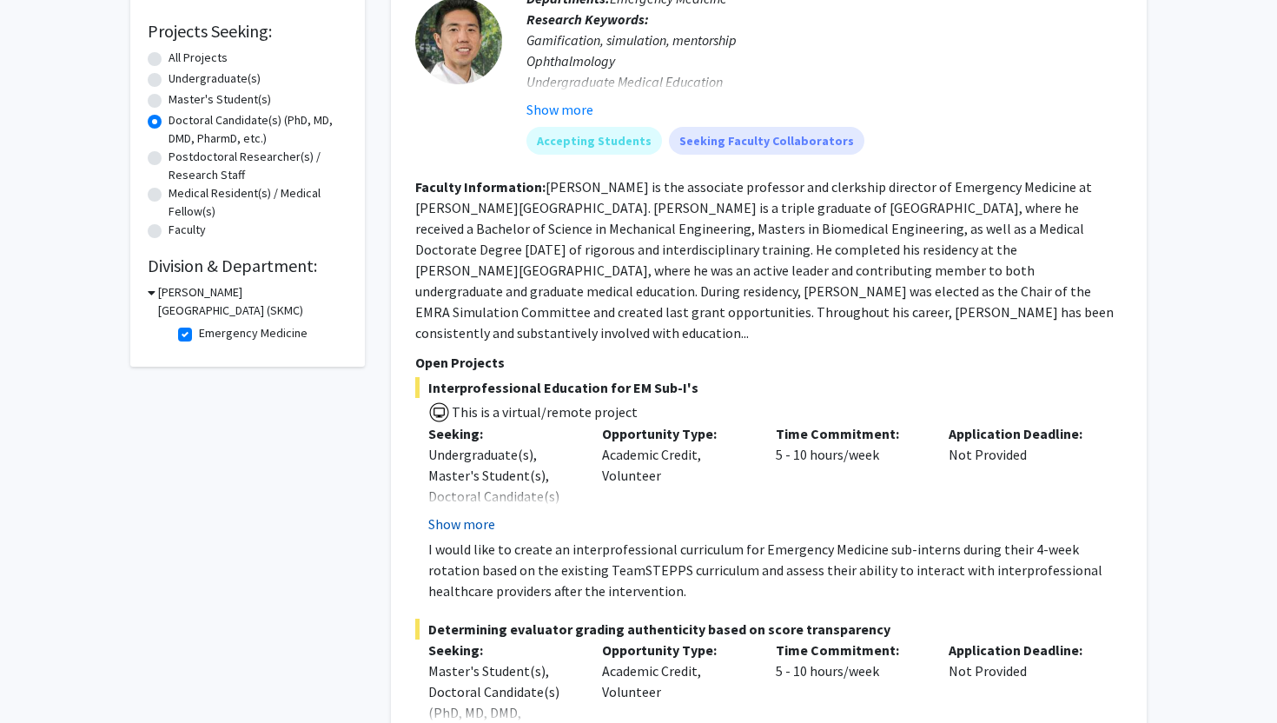
click at [473, 513] on button "Show more" at bounding box center [461, 523] width 67 height 21
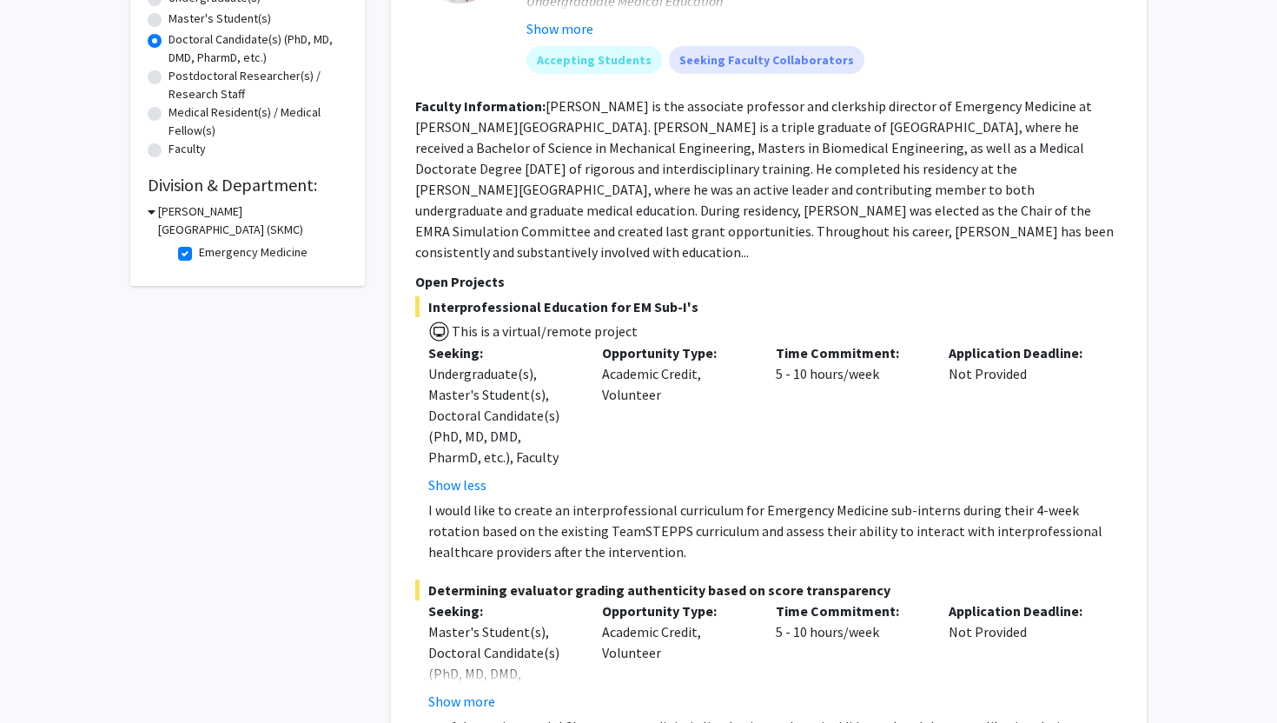
scroll to position [449, 0]
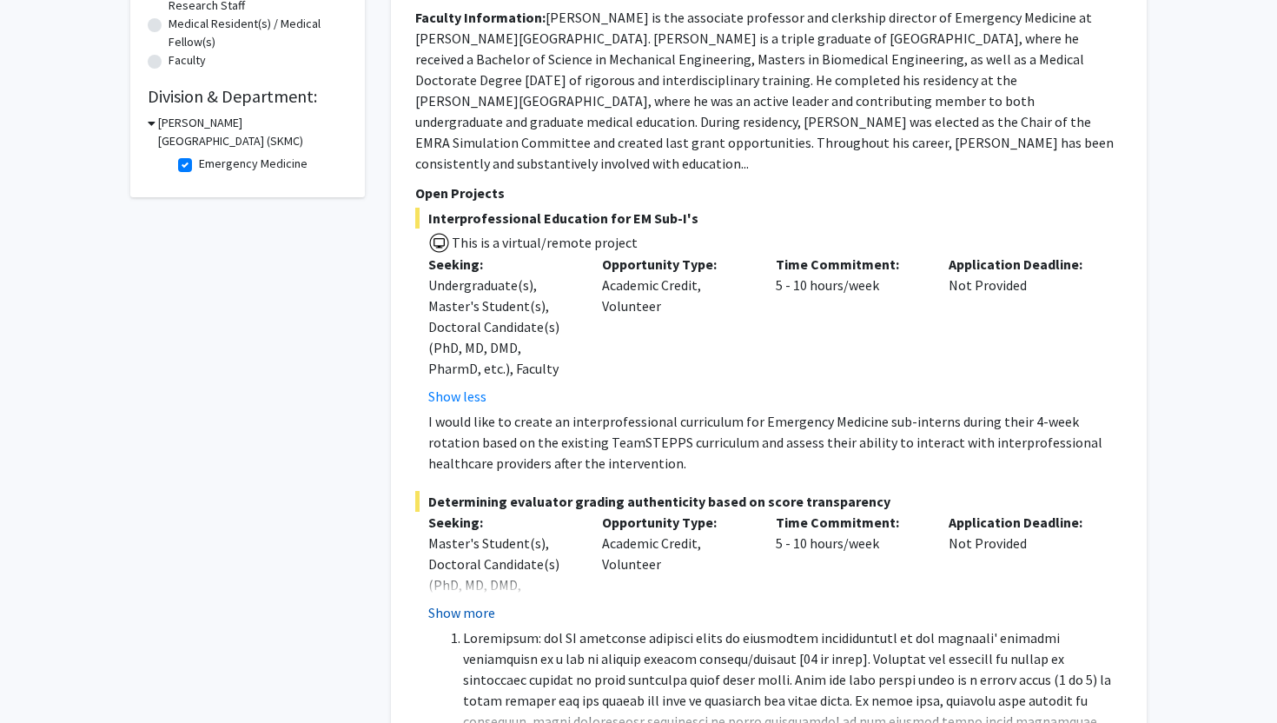
click at [455, 602] on button "Show more" at bounding box center [461, 612] width 67 height 21
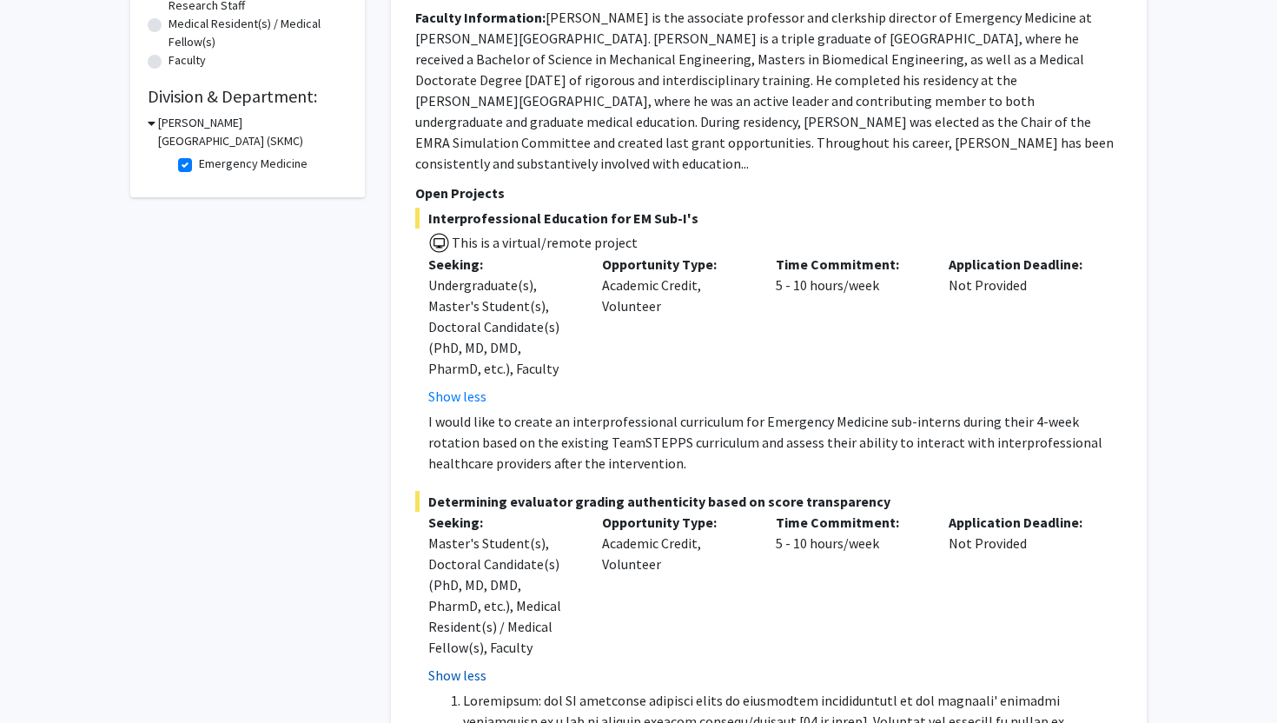
scroll to position [665, 0]
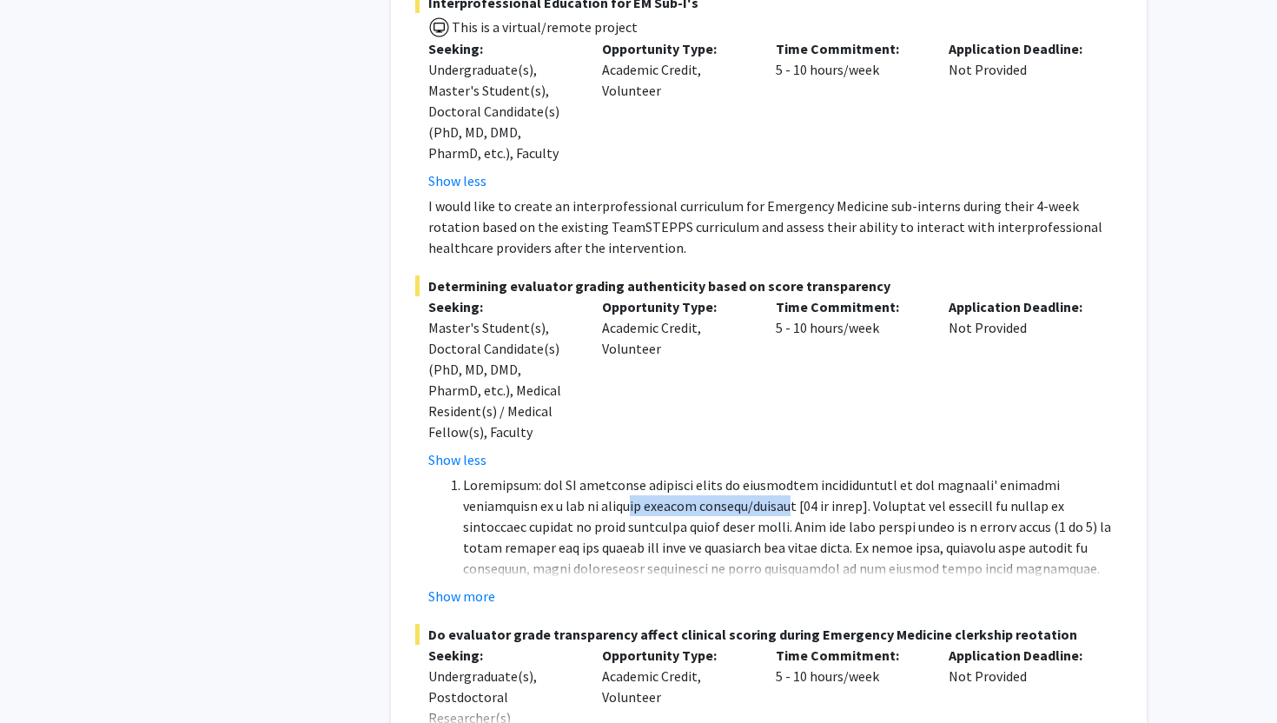
drag, startPoint x: 554, startPoint y: 475, endPoint x: 709, endPoint y: 475, distance: 154.6
click at [709, 475] on li at bounding box center [792, 599] width 659 height 250
click at [450, 586] on button "Show more" at bounding box center [461, 596] width 67 height 21
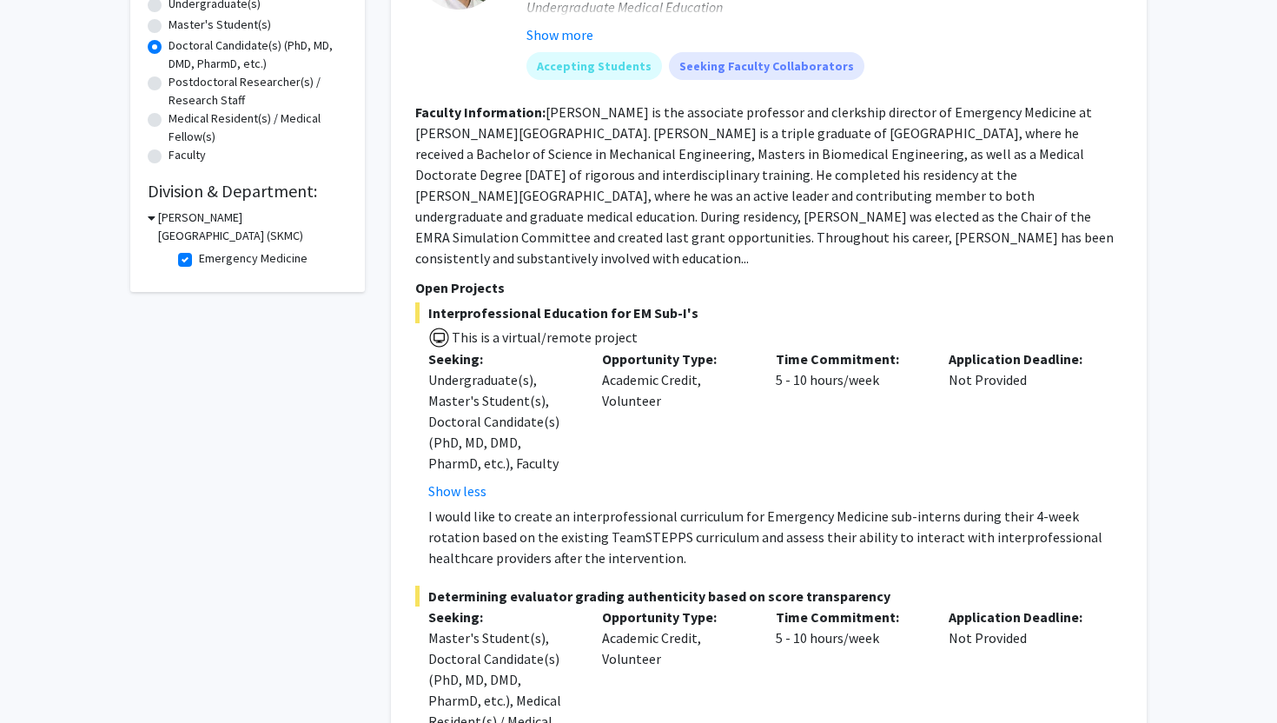
scroll to position [355, 0]
drag, startPoint x: 538, startPoint y: 288, endPoint x: 653, endPoint y: 288, distance: 115.5
click at [653, 301] on span "Interprofessional Education for EM Sub-I's" at bounding box center [768, 311] width 707 height 21
drag, startPoint x: 493, startPoint y: 518, endPoint x: 839, endPoint y: 518, distance: 346.6
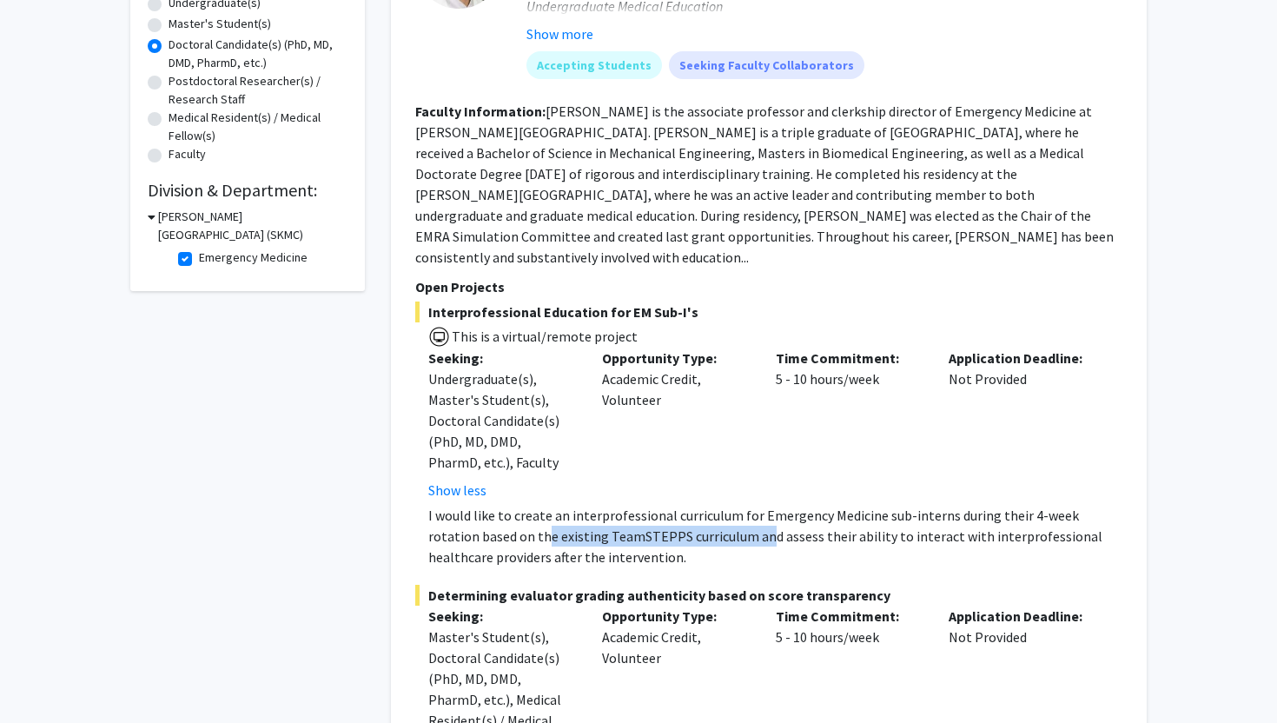
click at [839, 518] on p "I would like to create an interprofessional curriculum for Emergency Medicine s…" at bounding box center [775, 536] width 694 height 63
drag, startPoint x: 735, startPoint y: 508, endPoint x: 950, endPoint y: 508, distance: 215.4
click at [934, 508] on p "I would like to create an interprofessional curriculum for Emergency Medicine s…" at bounding box center [775, 536] width 694 height 63
click at [950, 508] on p "I would like to create an interprofessional curriculum for Emergency Medicine s…" at bounding box center [775, 536] width 694 height 63
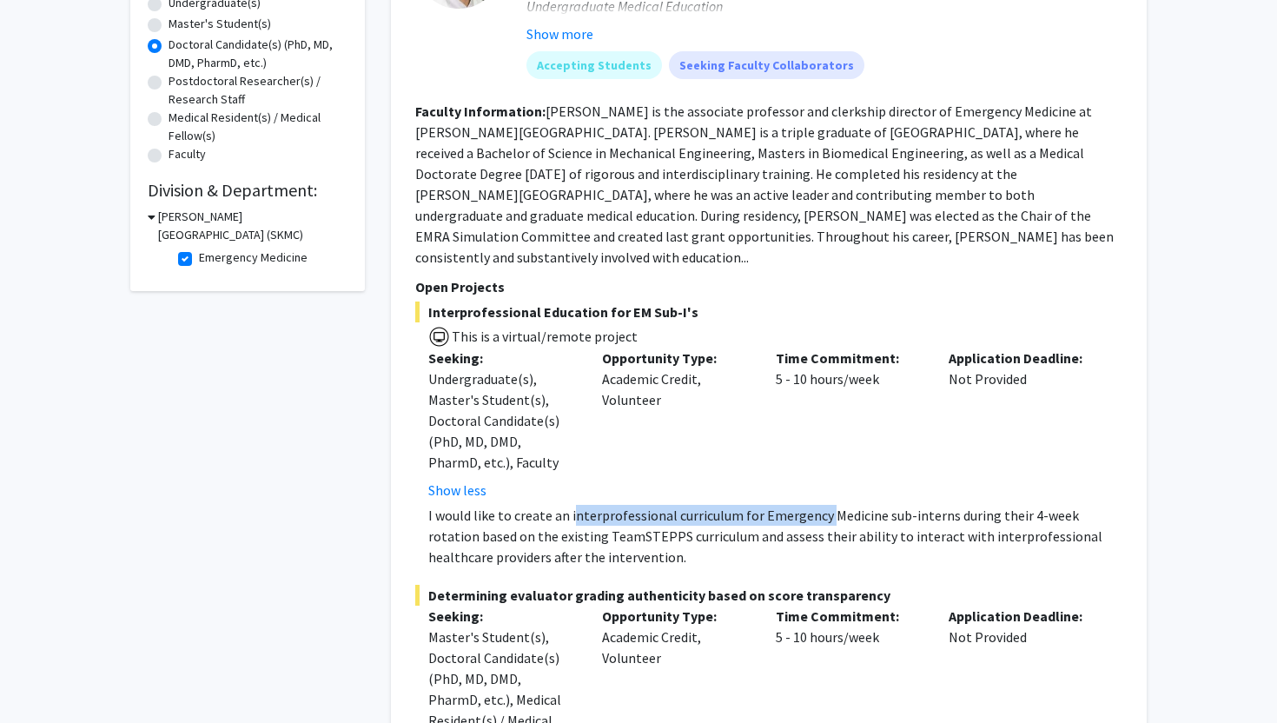
drag, startPoint x: 570, startPoint y: 495, endPoint x: 837, endPoint y: 495, distance: 266.7
click at [837, 505] on p "I would like to create an interprofessional curriculum for Emergency Medicine s…" at bounding box center [775, 536] width 694 height 63
drag, startPoint x: 751, startPoint y: 503, endPoint x: 921, endPoint y: 503, distance: 170.3
click at [919, 505] on p "I would like to create an interprofessional curriculum for Emergency Medicine s…" at bounding box center [775, 536] width 694 height 63
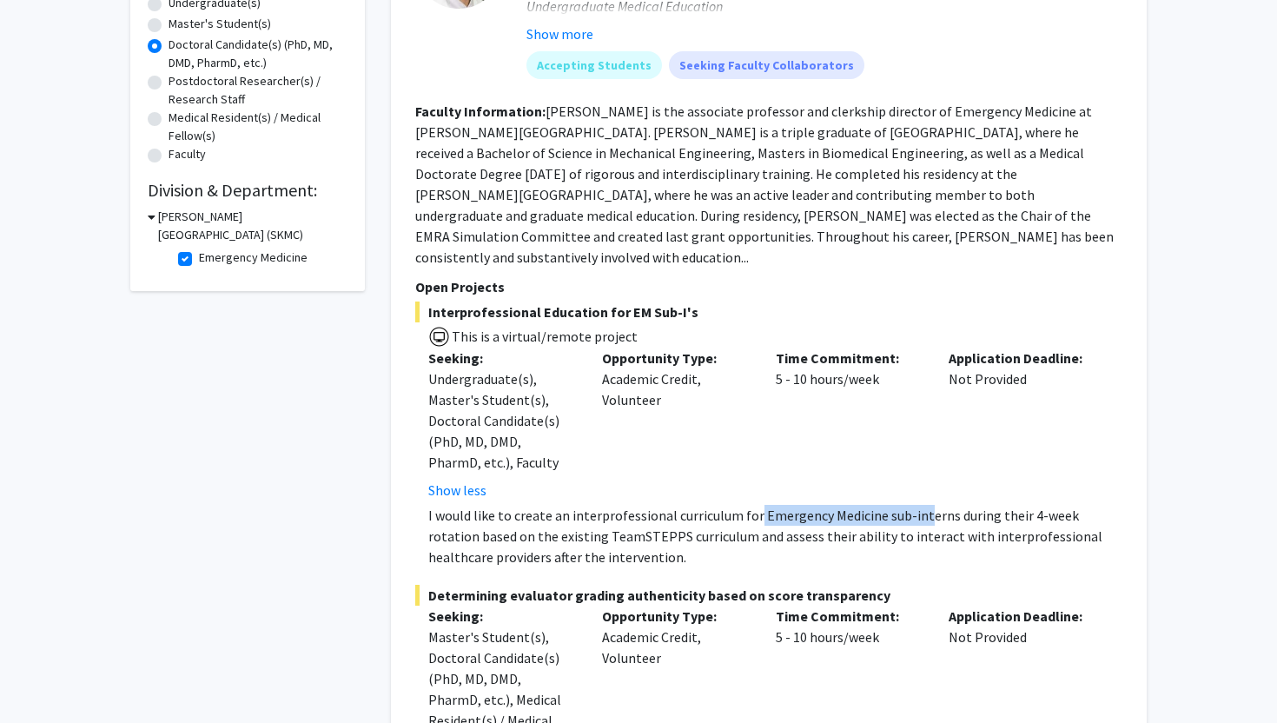
click at [921, 505] on p "I would like to create an interprofessional curriculum for Emergency Medicine s…" at bounding box center [775, 536] width 694 height 63
drag, startPoint x: 533, startPoint y: 521, endPoint x: 824, endPoint y: 521, distance: 291.9
click at [824, 521] on p "I would like to create an interprofessional curriculum for Emergency Medicine s…" at bounding box center [775, 536] width 694 height 63
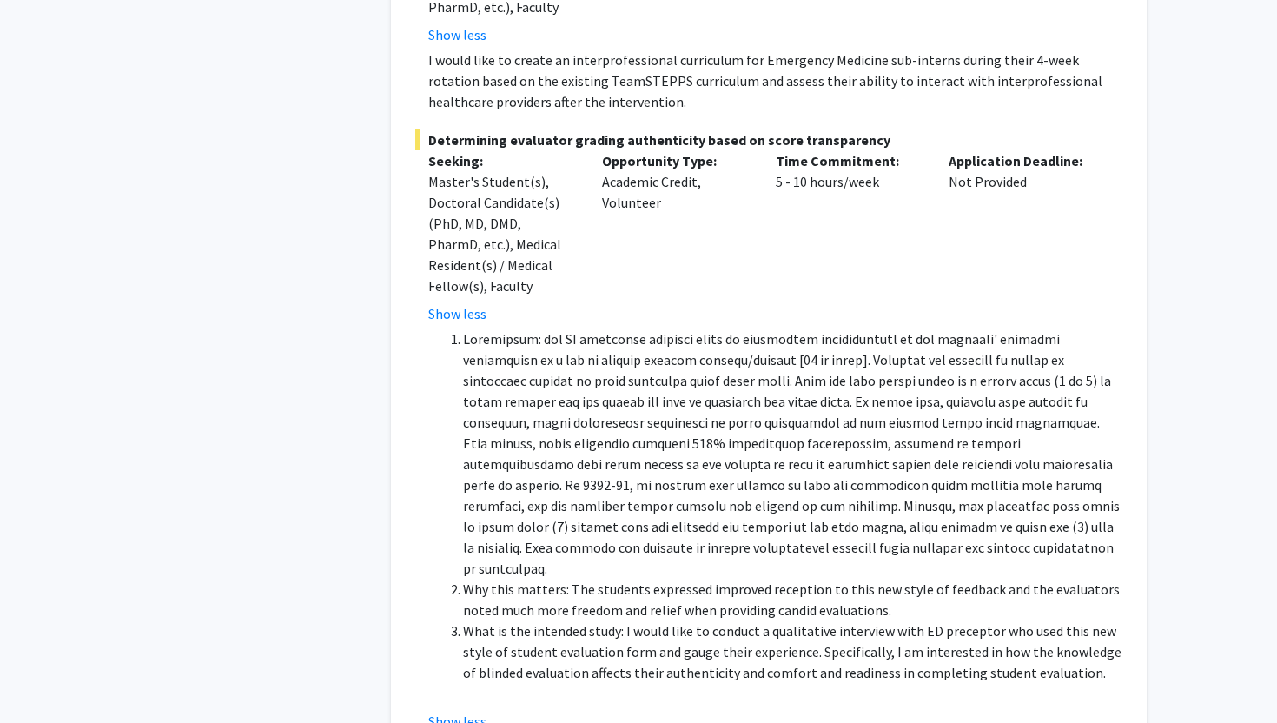
scroll to position [0, 0]
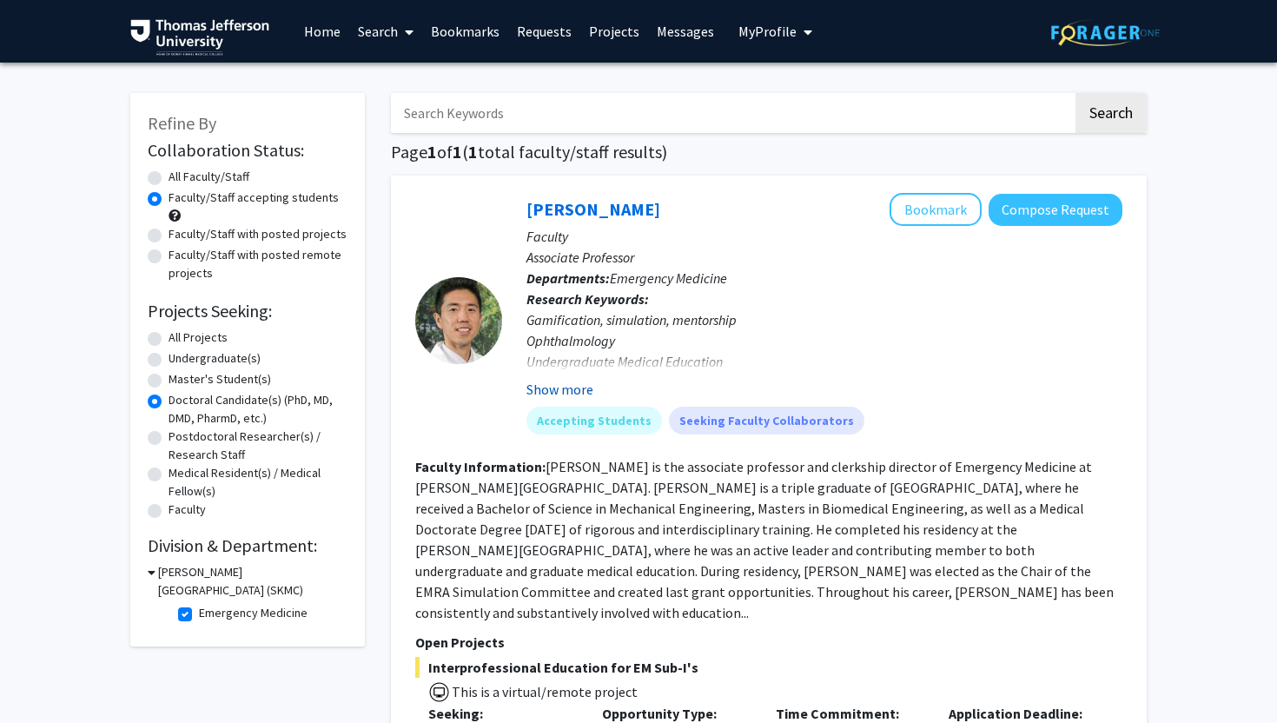
click at [564, 391] on button "Show more" at bounding box center [559, 389] width 67 height 21
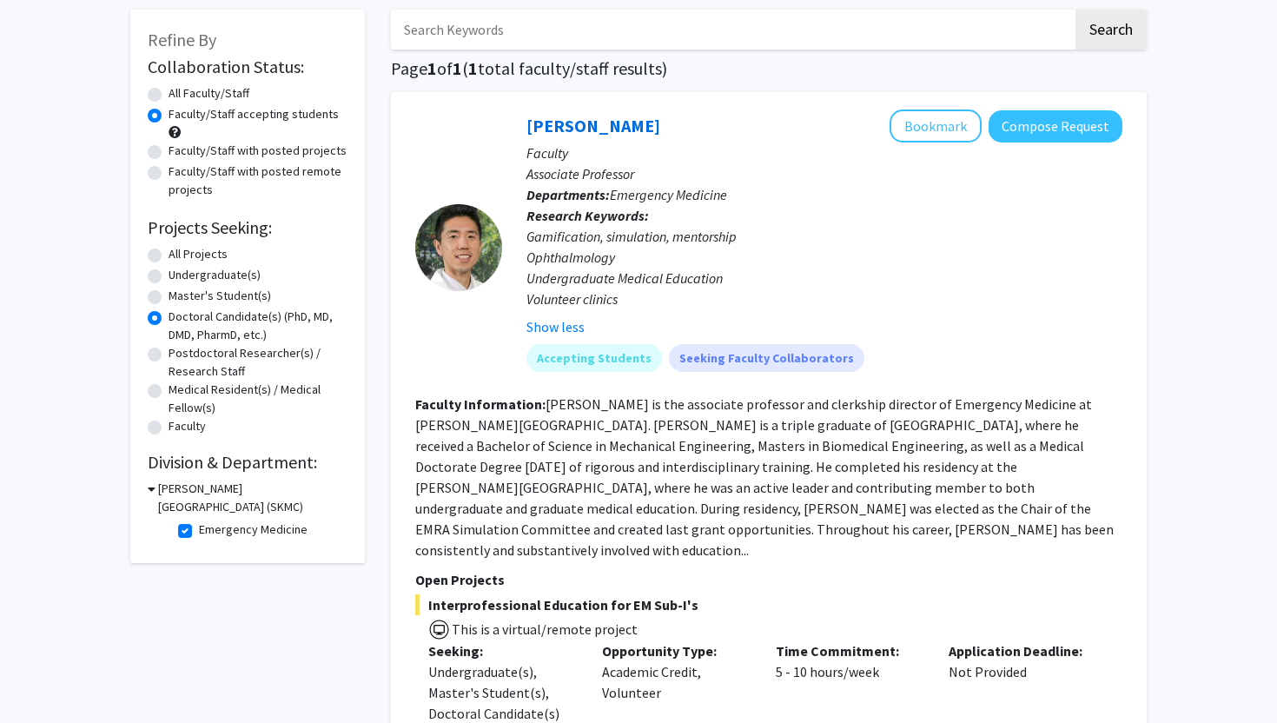
scroll to position [116, 0]
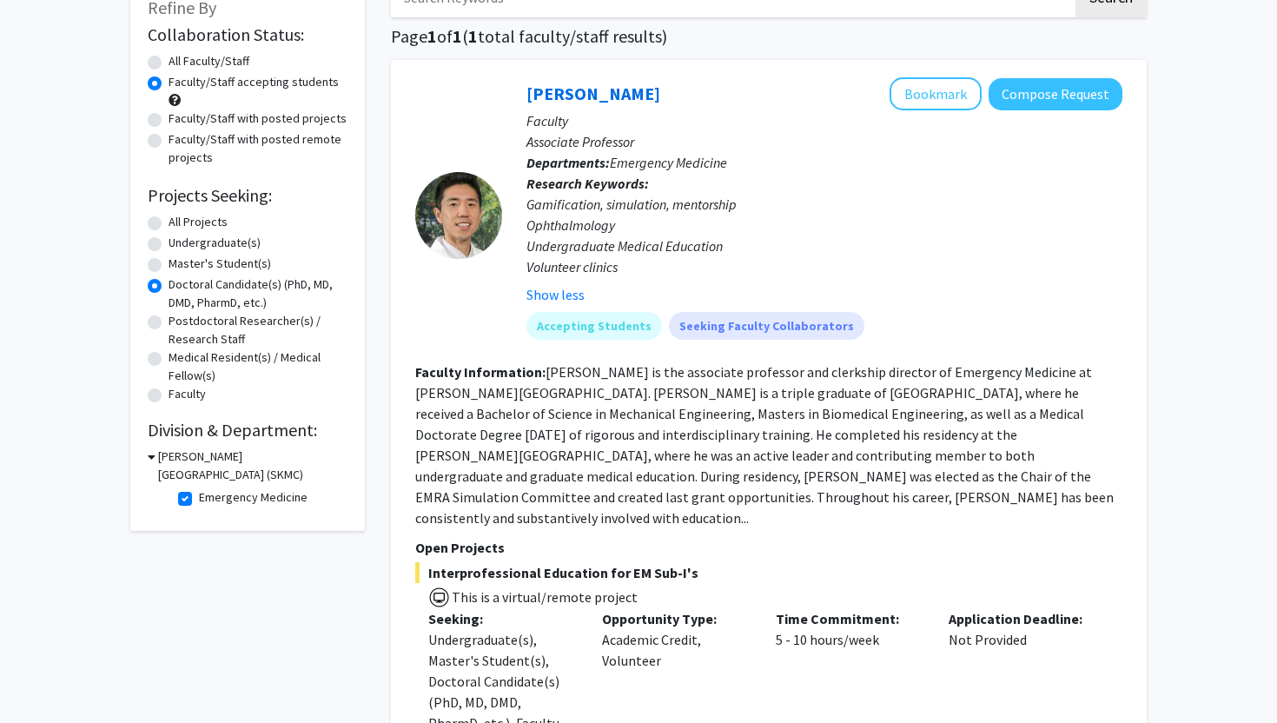
click at [199, 500] on label "Emergency Medicine" at bounding box center [253, 497] width 109 height 18
click at [199, 500] on input "Emergency Medicine" at bounding box center [204, 493] width 11 height 11
checkbox input "false"
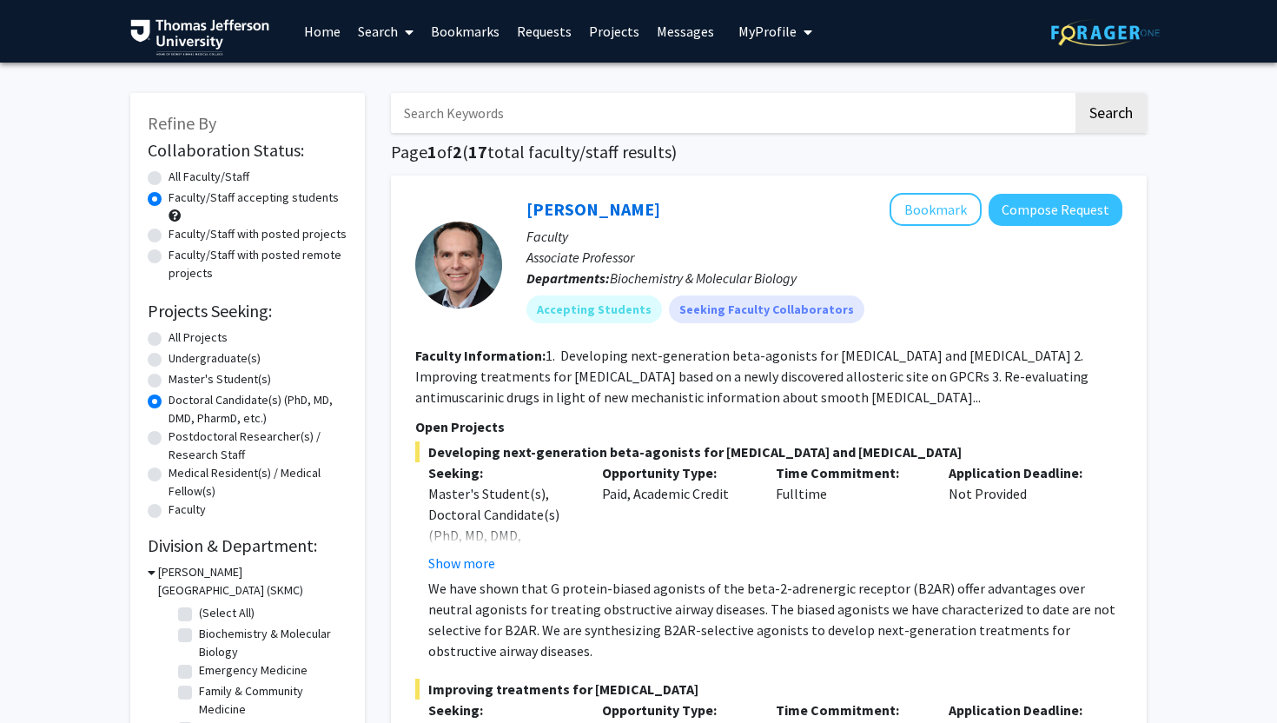
click at [300, 39] on link "Home" at bounding box center [322, 31] width 54 height 61
